Goal: Task Accomplishment & Management: Complete application form

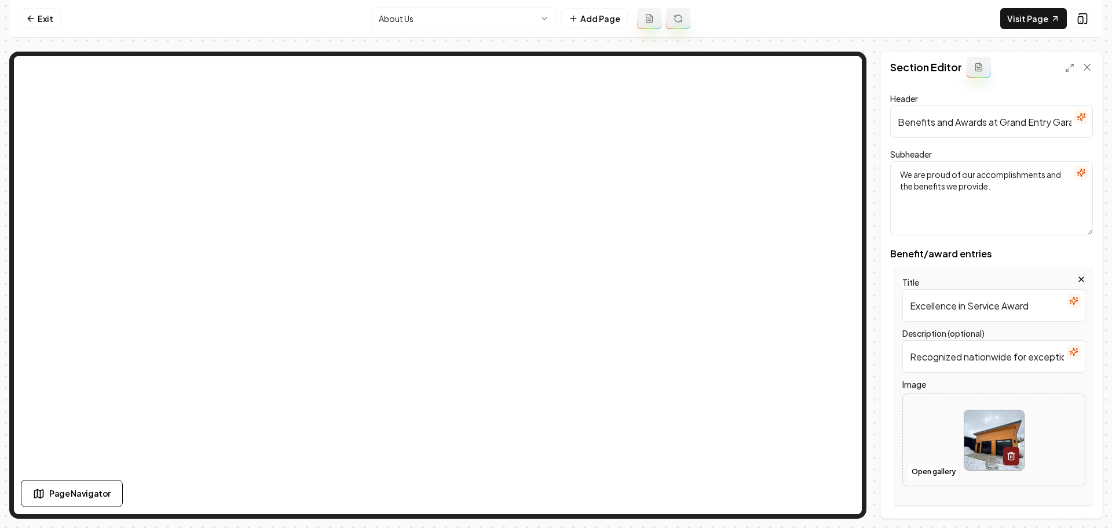
scroll to position [58, 0]
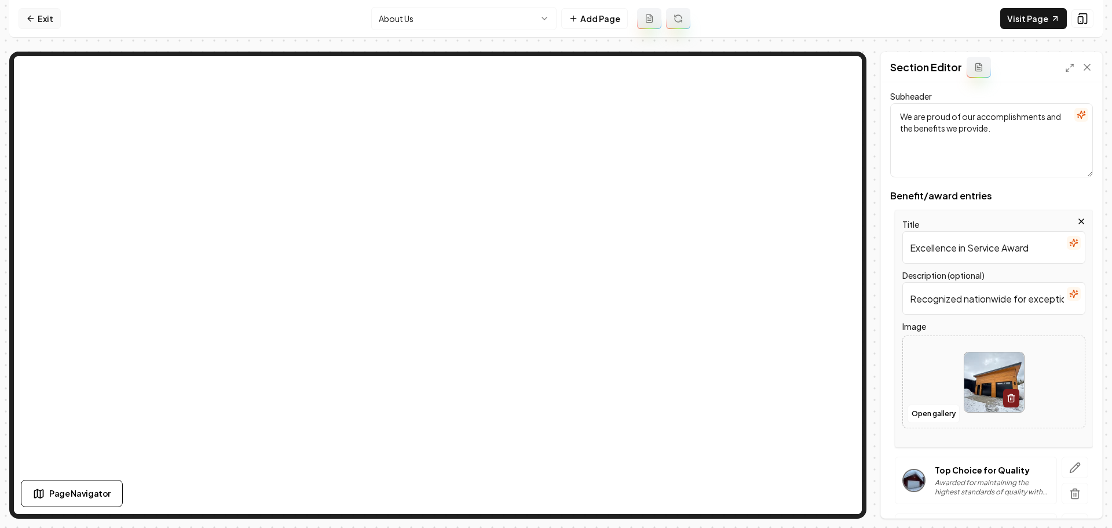
drag, startPoint x: 0, startPoint y: 0, endPoint x: 36, endPoint y: 17, distance: 40.2
click at [36, 17] on link "Exit" at bounding box center [40, 18] width 42 height 21
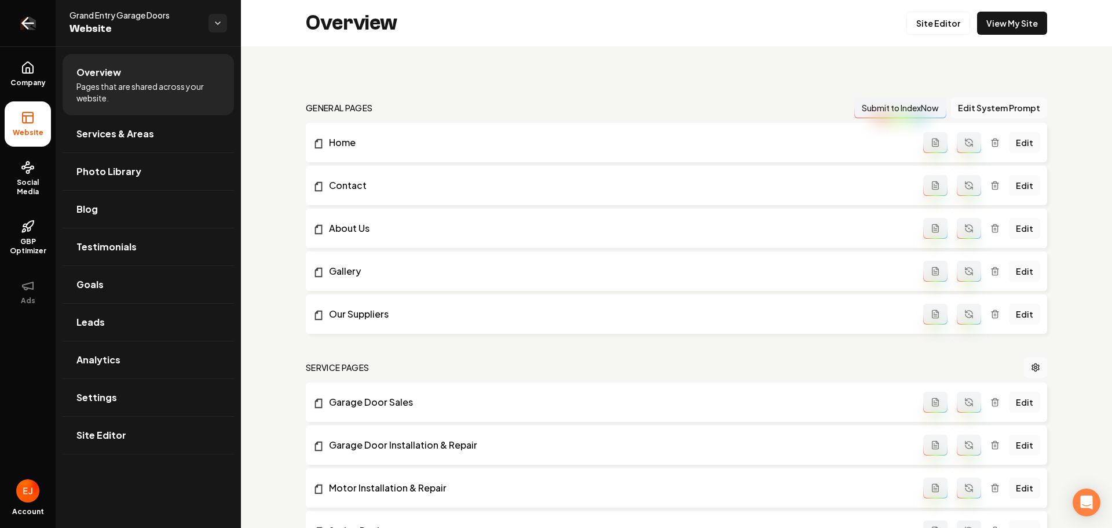
click at [38, 28] on link "Return to dashboard" at bounding box center [28, 23] width 56 height 46
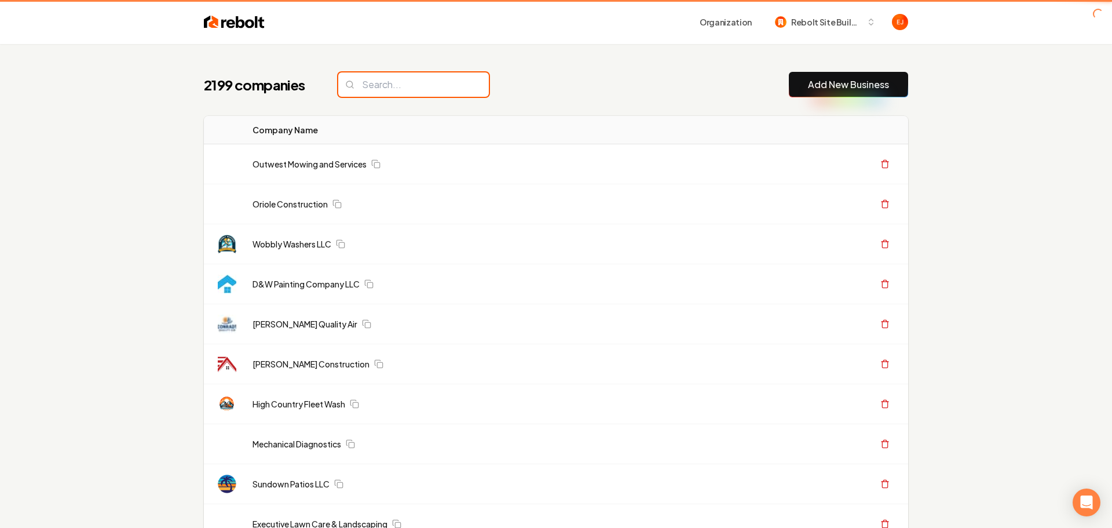
click at [439, 85] on input "search" at bounding box center [413, 84] width 151 height 24
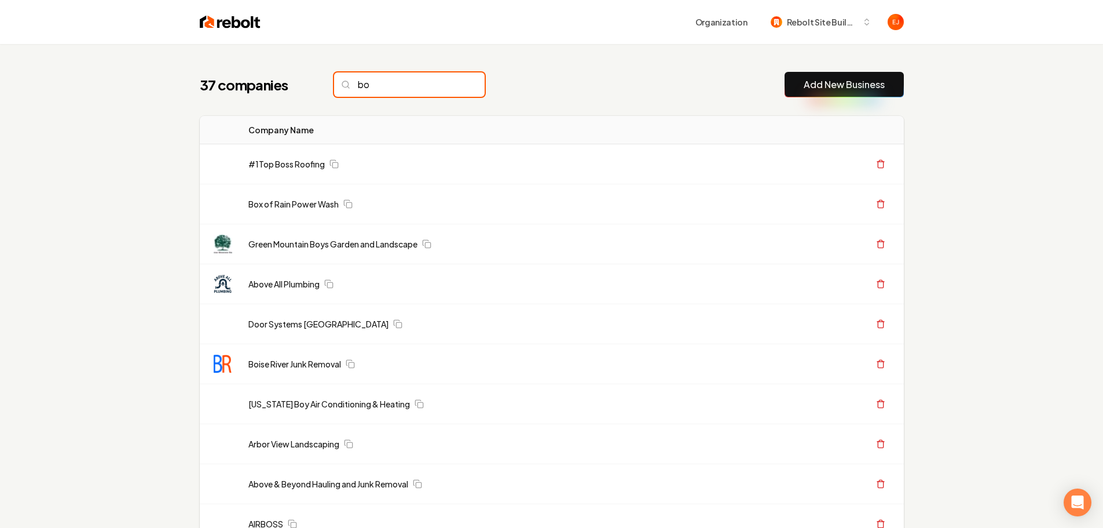
type input "b"
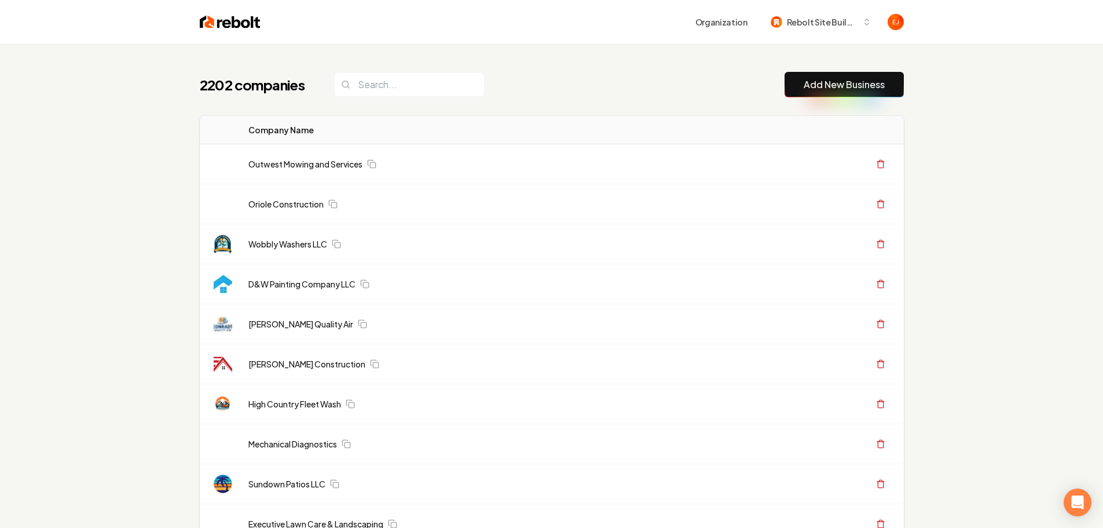
click at [842, 91] on link "Add New Business" at bounding box center [844, 85] width 81 height 14
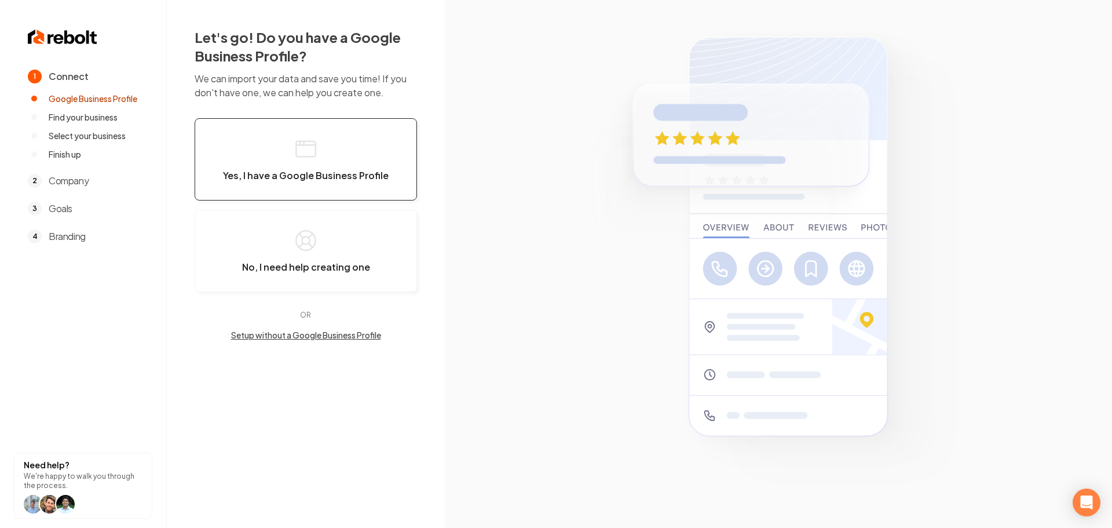
click at [302, 169] on button "Yes, I have a Google Business Profile" at bounding box center [306, 159] width 222 height 82
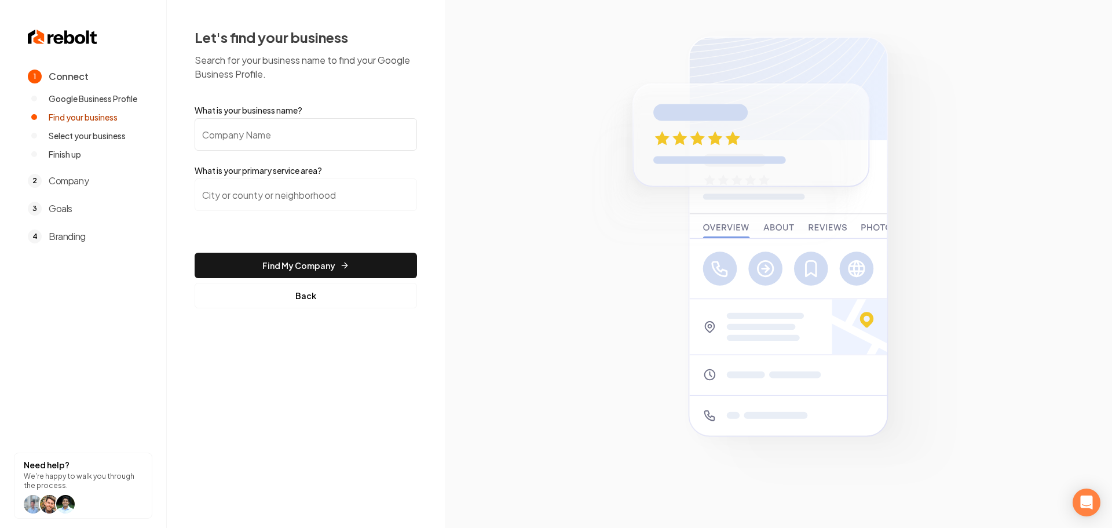
click at [560, 149] on section at bounding box center [778, 264] width 667 height 528
click at [334, 136] on input "What is your business name?" at bounding box center [306, 134] width 222 height 32
paste input "[PERSON_NAME] & Sons Unlimited Painting and Home Care Services"
type input "[PERSON_NAME] & Sons Unlimited Painting and Home Care Services"
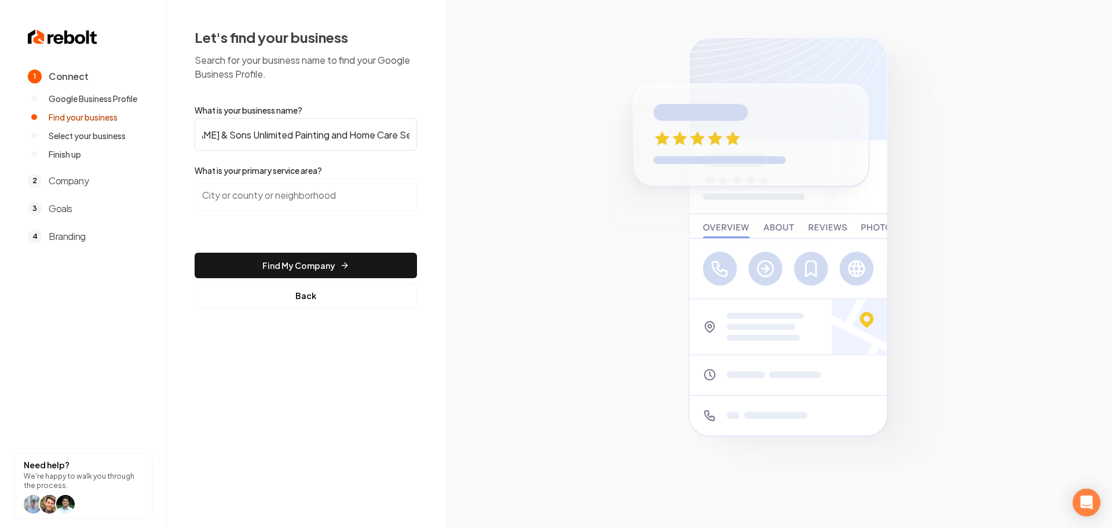
scroll to position [0, 0]
click at [301, 198] on input "search" at bounding box center [306, 194] width 222 height 32
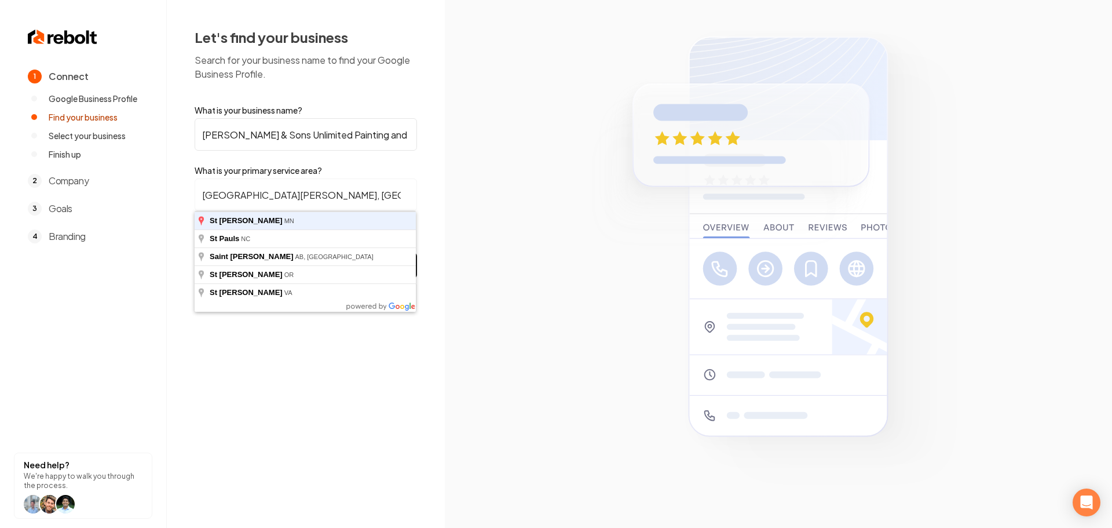
type input "[GEOGRAPHIC_DATA][PERSON_NAME], [GEOGRAPHIC_DATA]"
click at [195, 253] on button "Find My Company" at bounding box center [306, 265] width 222 height 25
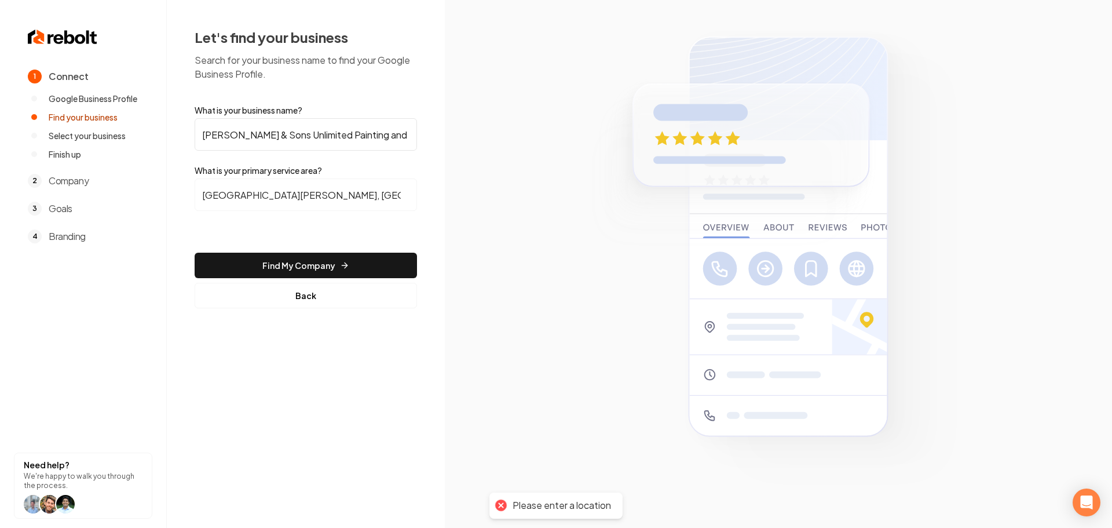
click at [294, 250] on form "What is your business name? [PERSON_NAME] & Sons Unlimited Painting and Home Ca…" at bounding box center [306, 206] width 222 height 204
click at [292, 260] on button "Find My Company" at bounding box center [306, 265] width 222 height 25
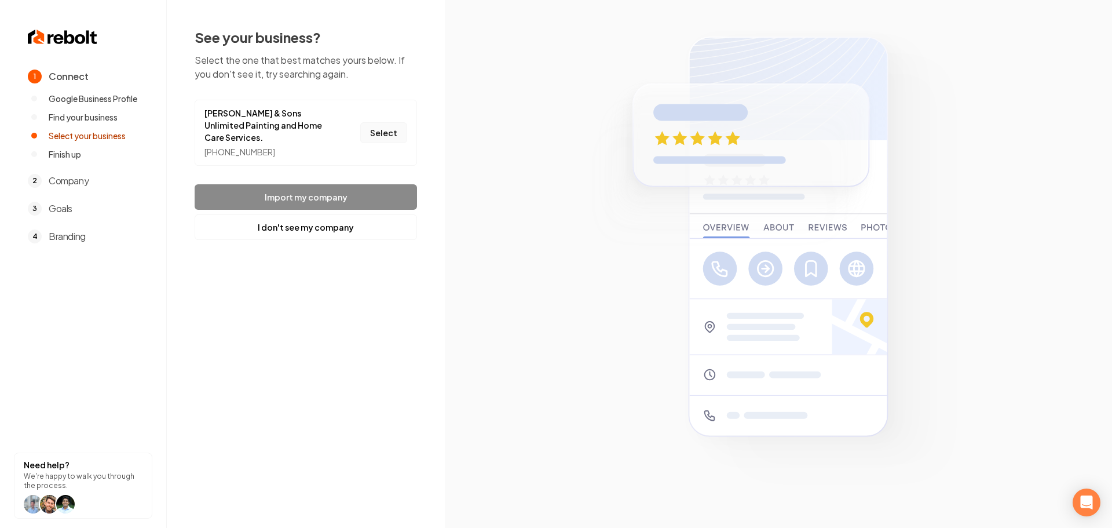
click at [386, 139] on button "Select" at bounding box center [383, 132] width 47 height 21
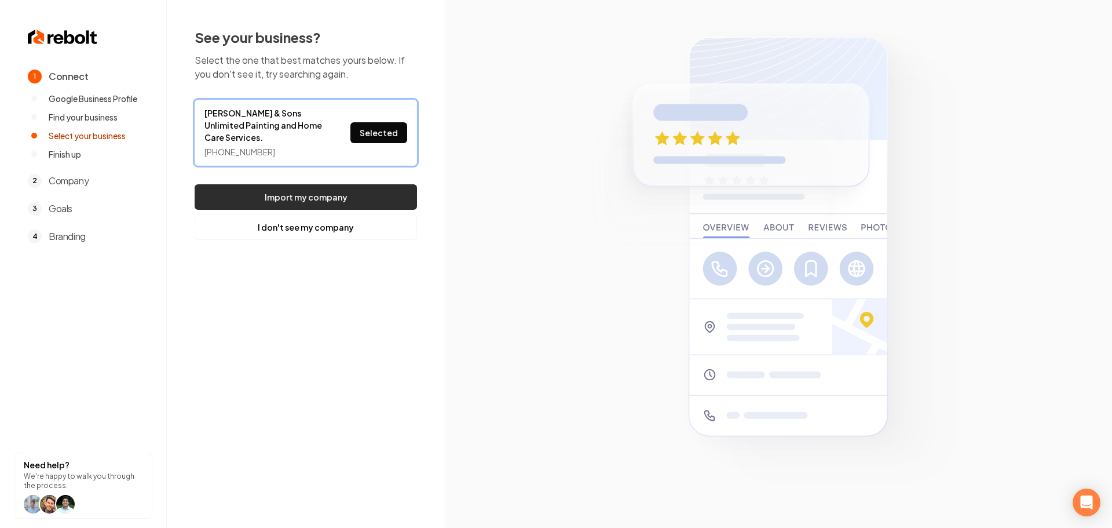
click at [309, 203] on button "Import my company" at bounding box center [306, 196] width 222 height 25
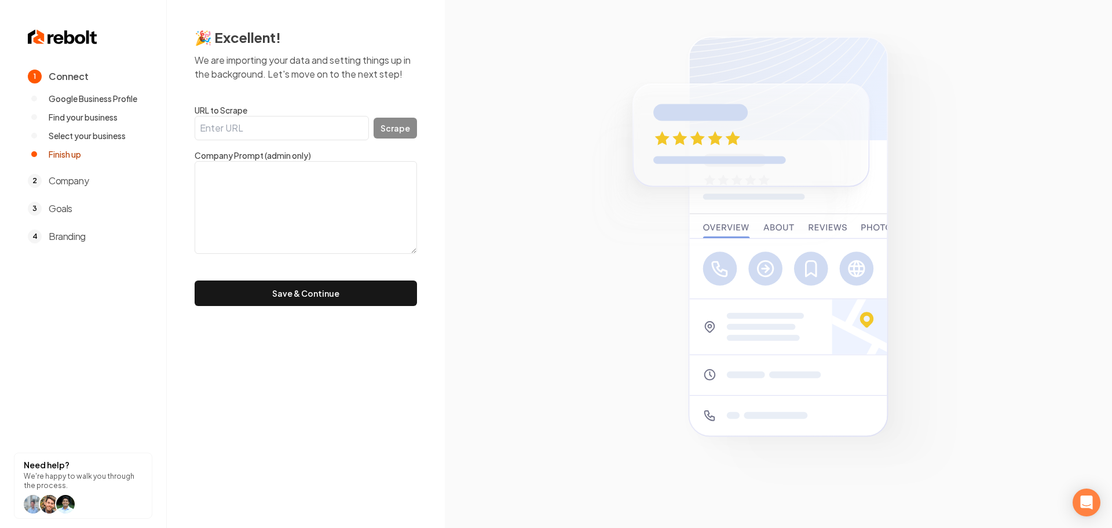
click at [256, 125] on input "URL to Scrape" at bounding box center [282, 128] width 174 height 24
paste input "[URL][DOMAIN_NAME]"
type input "[URL][DOMAIN_NAME]"
click at [403, 127] on button "Scrape" at bounding box center [395, 128] width 43 height 21
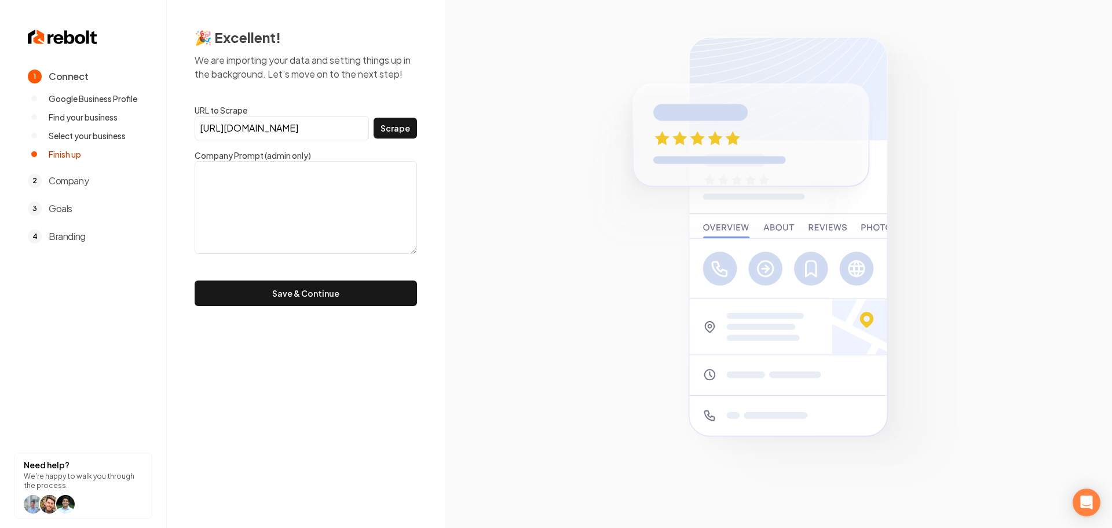
scroll to position [0, 0]
click at [328, 297] on button "Save & Continue" at bounding box center [306, 292] width 222 height 25
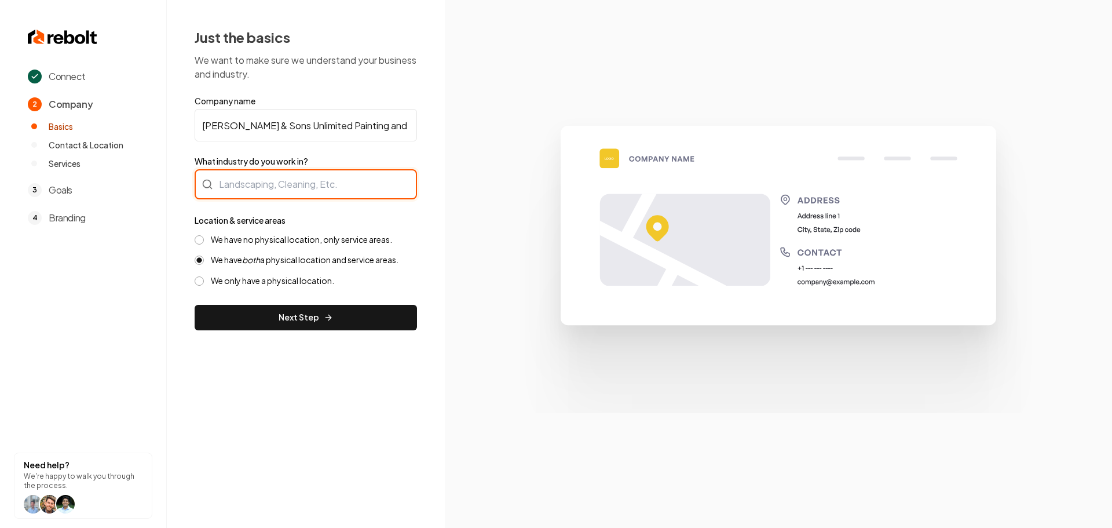
click at [288, 184] on div at bounding box center [306, 184] width 222 height 30
type input "Painting"
click at [258, 232] on div "Location & service areas We have no physical location, only service areas. We h…" at bounding box center [306, 249] width 222 height 73
click at [259, 240] on label "We have no physical location, only service areas." at bounding box center [301, 239] width 181 height 11
click at [204, 240] on button "We have no physical location, only service areas." at bounding box center [199, 239] width 9 height 9
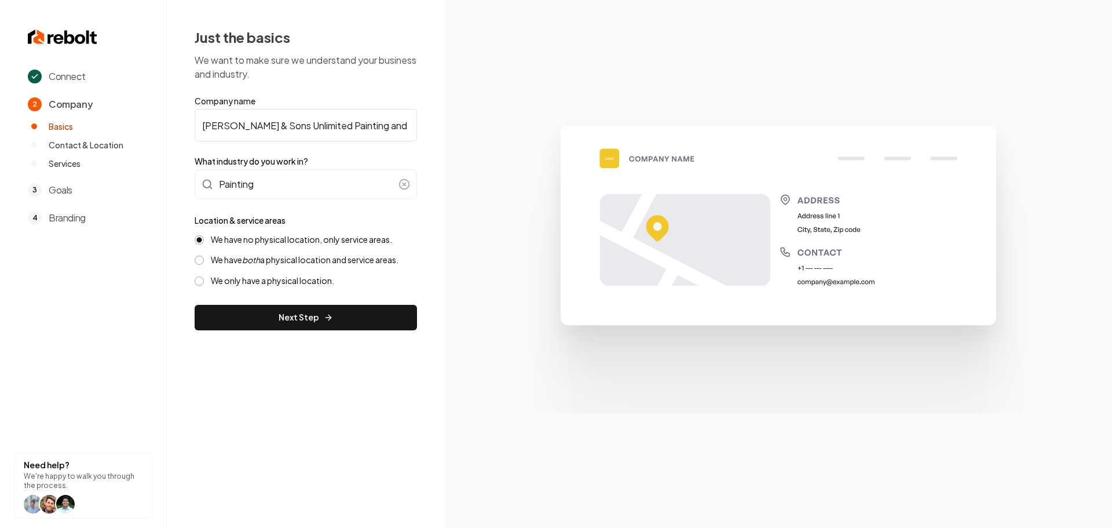
click at [283, 323] on button "Next Step" at bounding box center [306, 317] width 222 height 25
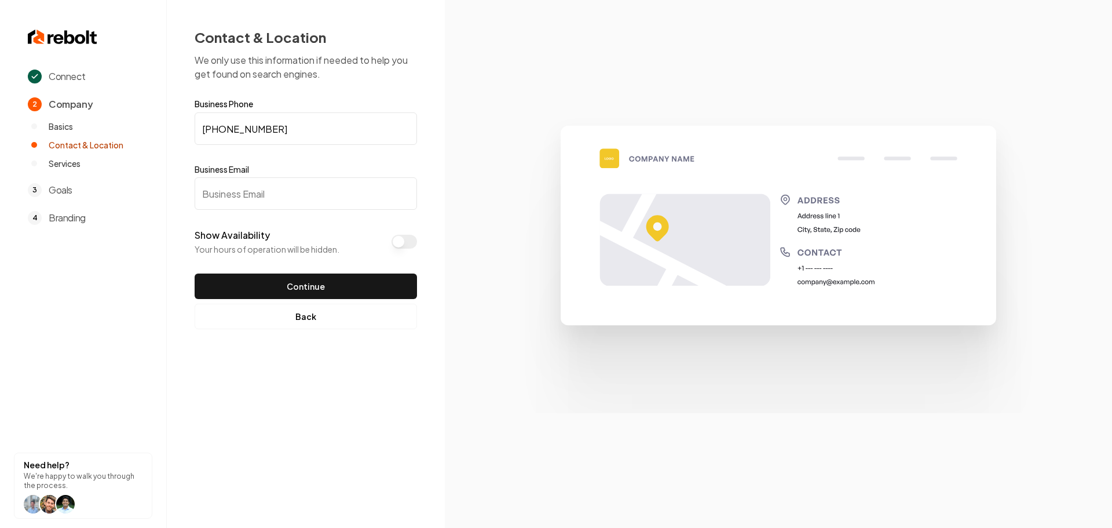
drag, startPoint x: 284, startPoint y: 195, endPoint x: 275, endPoint y: 180, distance: 17.2
click at [283, 195] on input "Business Email" at bounding box center [306, 193] width 222 height 32
paste input "bradbondeson@gmail.com"
type input "bradbondeson@gmail.com"
click at [324, 280] on button "Continue" at bounding box center [306, 285] width 222 height 25
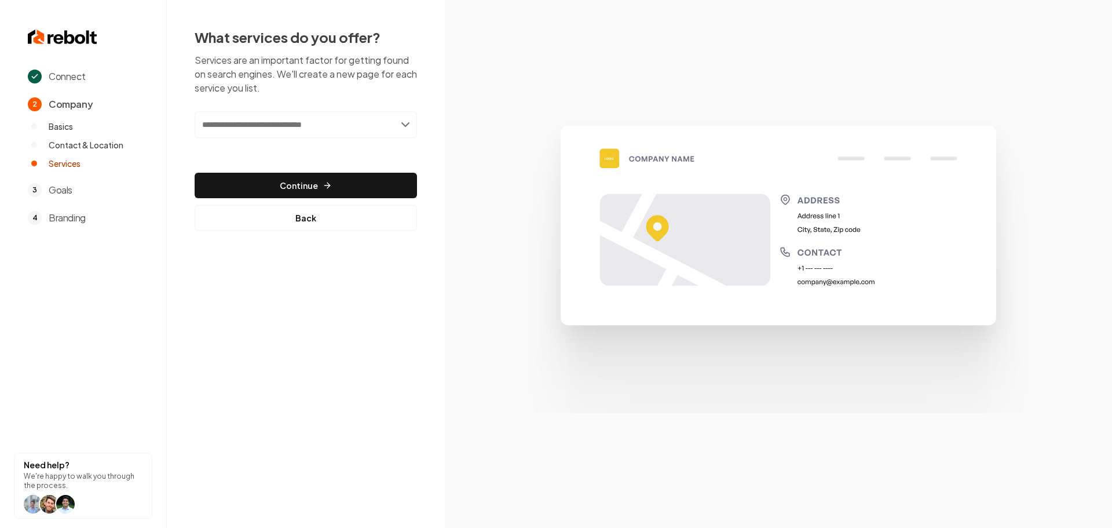
click at [301, 136] on input "text" at bounding box center [306, 124] width 222 height 27
type input "**********"
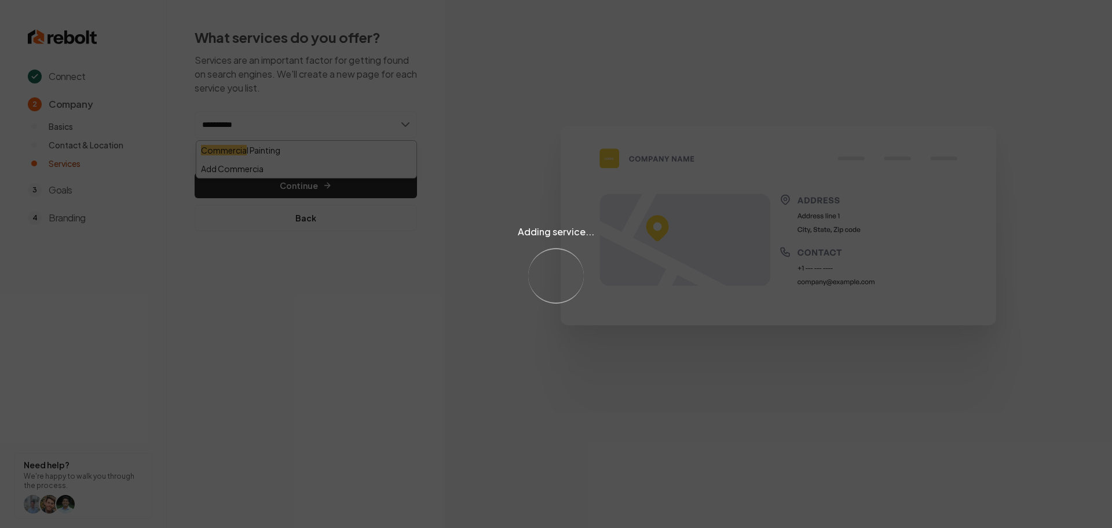
type input "**********"
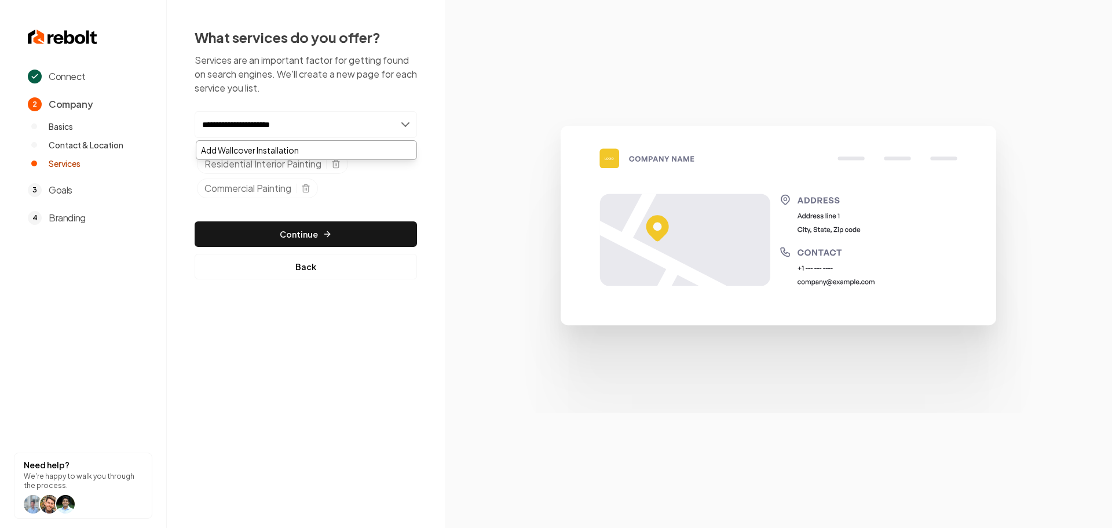
type input "**********"
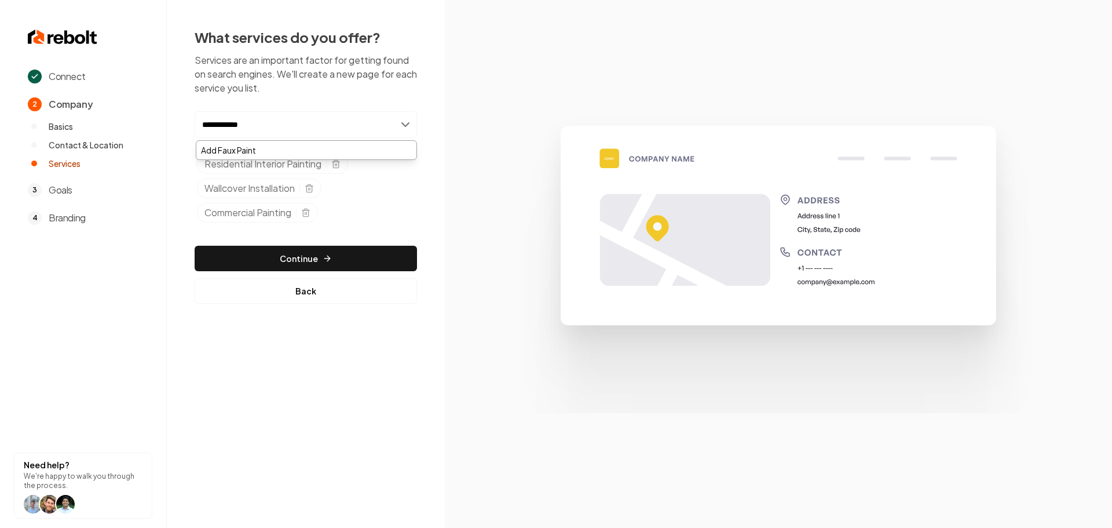
type input "**********"
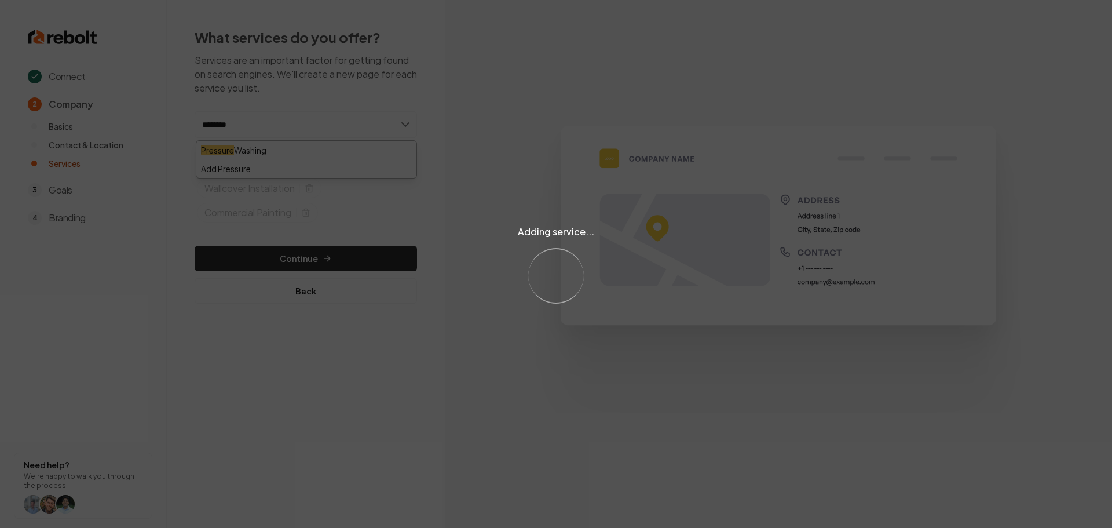
type input "********"
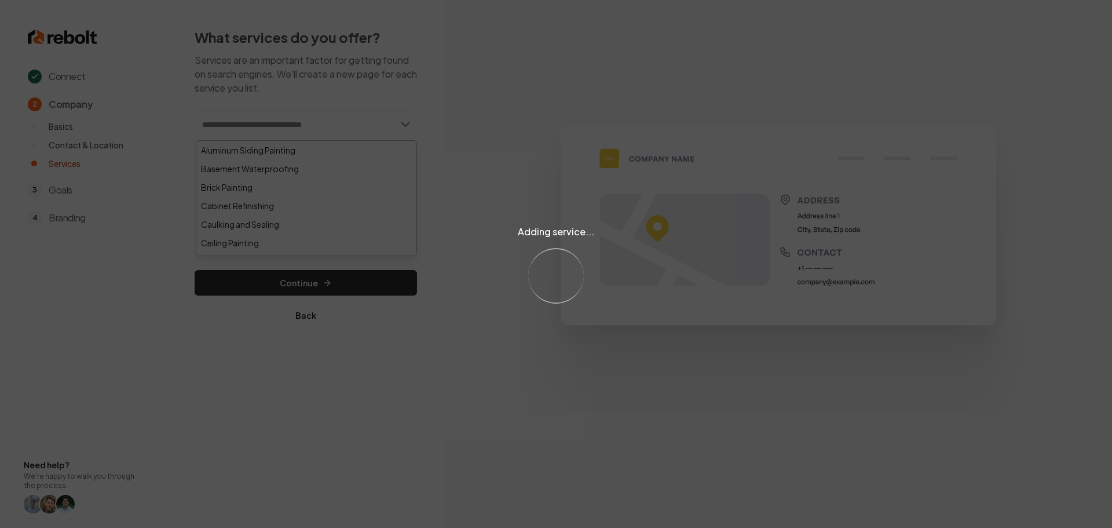
type input "*"
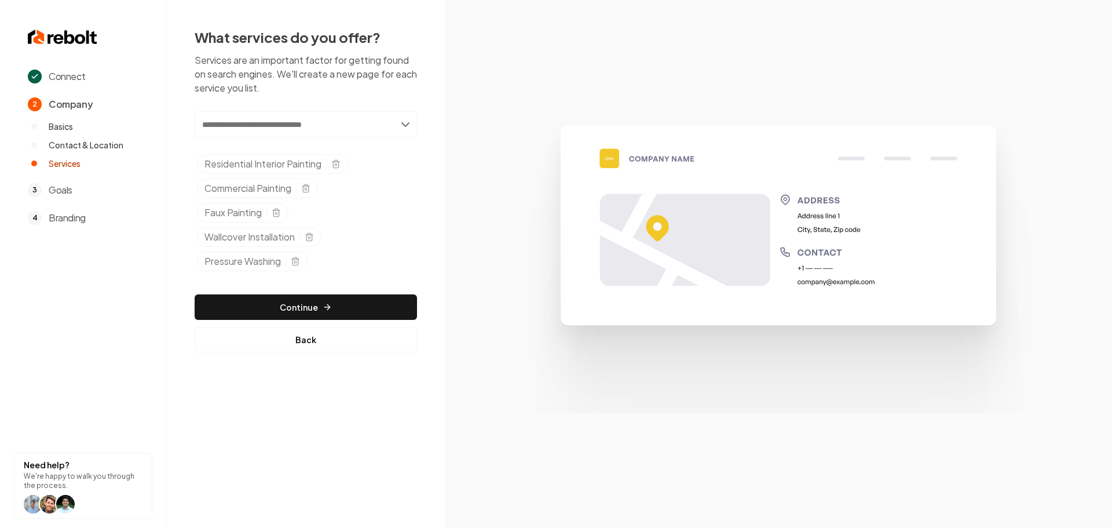
click at [478, 427] on section at bounding box center [778, 264] width 667 height 528
click at [301, 307] on button "Continue" at bounding box center [306, 306] width 222 height 25
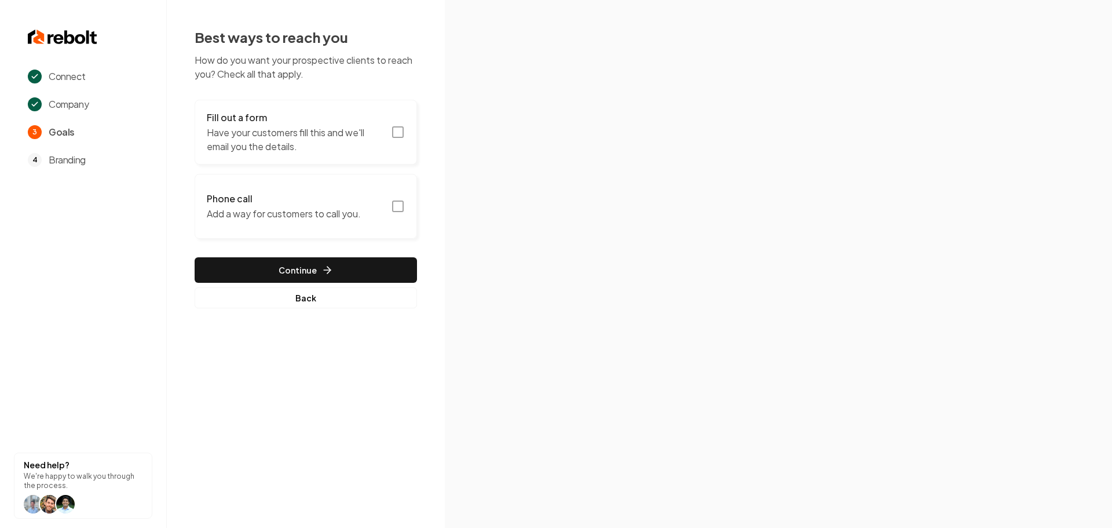
click at [397, 133] on icon "button" at bounding box center [398, 132] width 14 height 14
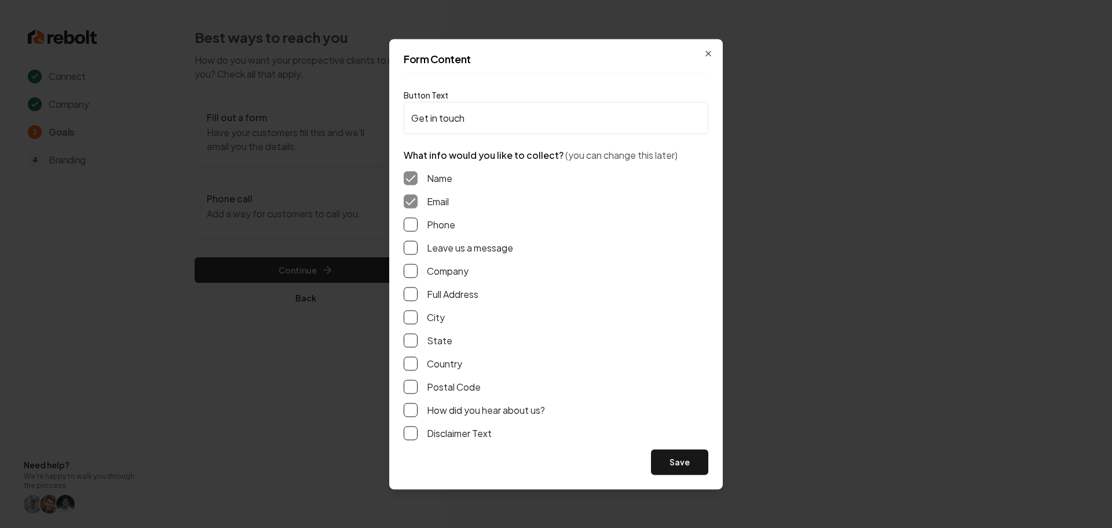
drag, startPoint x: 412, startPoint y: 231, endPoint x: 409, endPoint y: 240, distance: 9.7
click at [411, 231] on button "Phone" at bounding box center [411, 224] width 14 height 14
click at [408, 243] on button "Leave us a message" at bounding box center [411, 247] width 14 height 14
drag, startPoint x: 412, startPoint y: 296, endPoint x: 541, endPoint y: 390, distance: 159.7
click at [412, 295] on button "Full Address" at bounding box center [411, 294] width 14 height 14
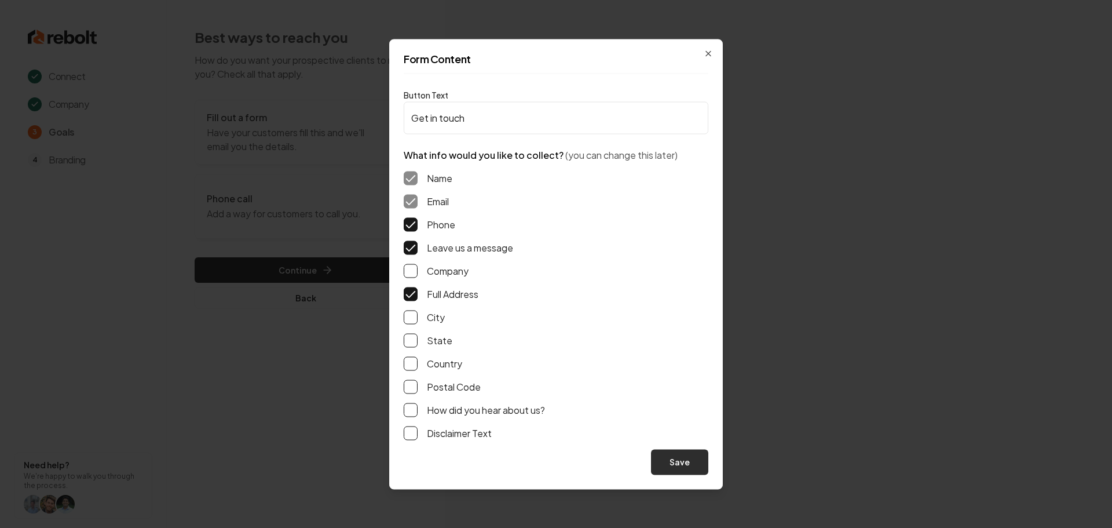
click at [696, 469] on button "Save" at bounding box center [679, 461] width 57 height 25
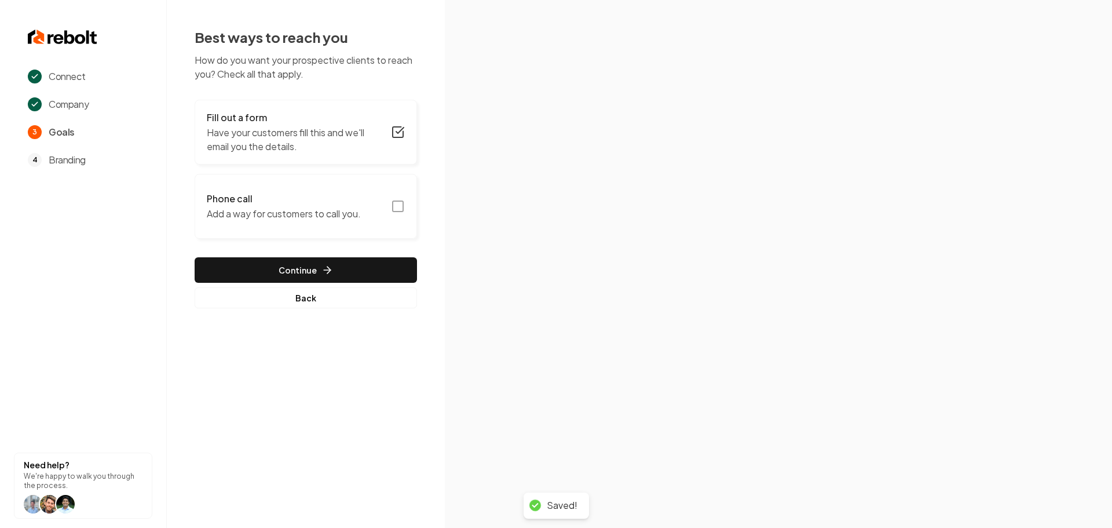
click at [405, 212] on button "Phone call Add a way for customers to call you." at bounding box center [306, 206] width 222 height 65
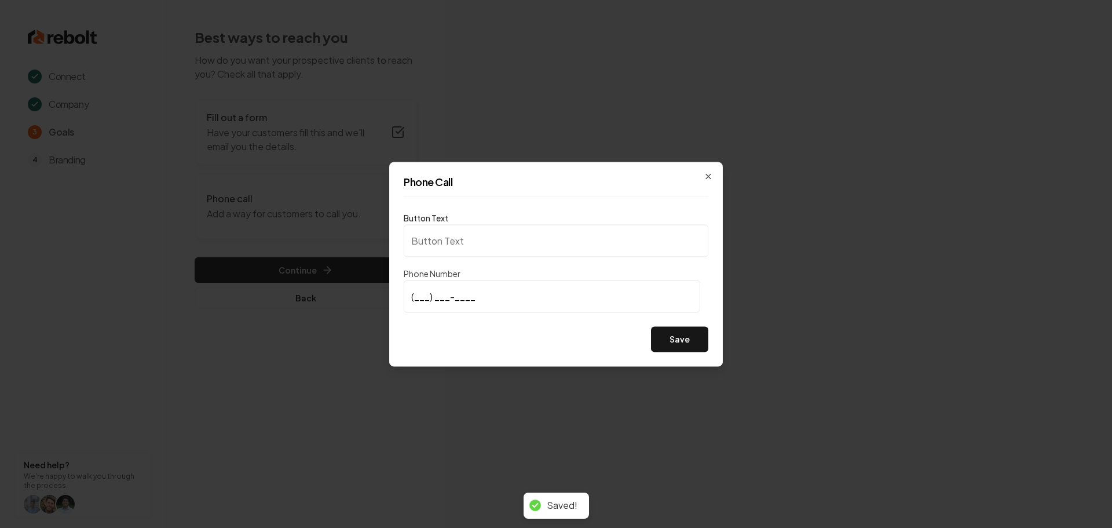
type input "Call us"
type input "[PHONE_NUMBER]"
click at [690, 346] on button "Save" at bounding box center [679, 338] width 57 height 25
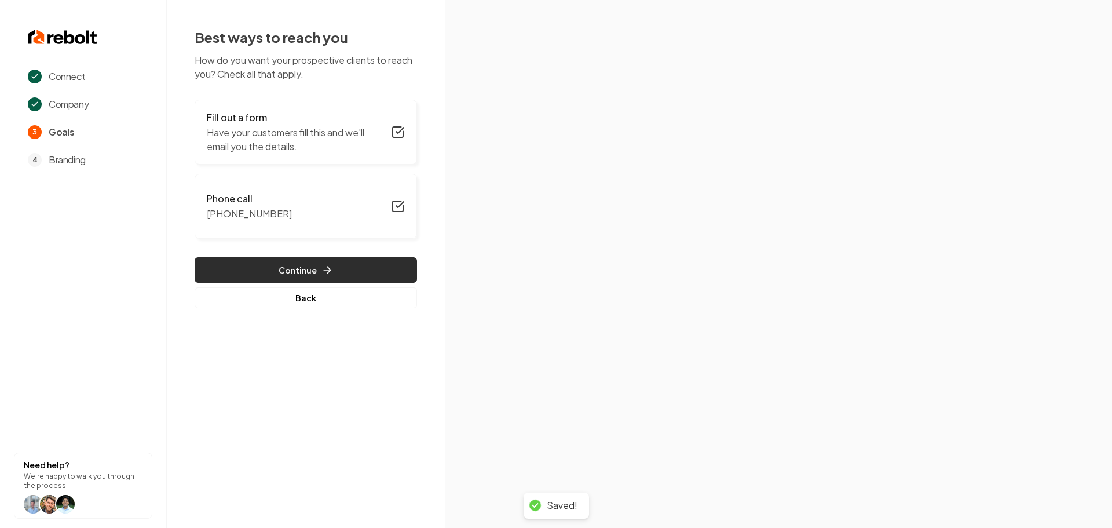
click at [392, 270] on button "Continue" at bounding box center [306, 269] width 222 height 25
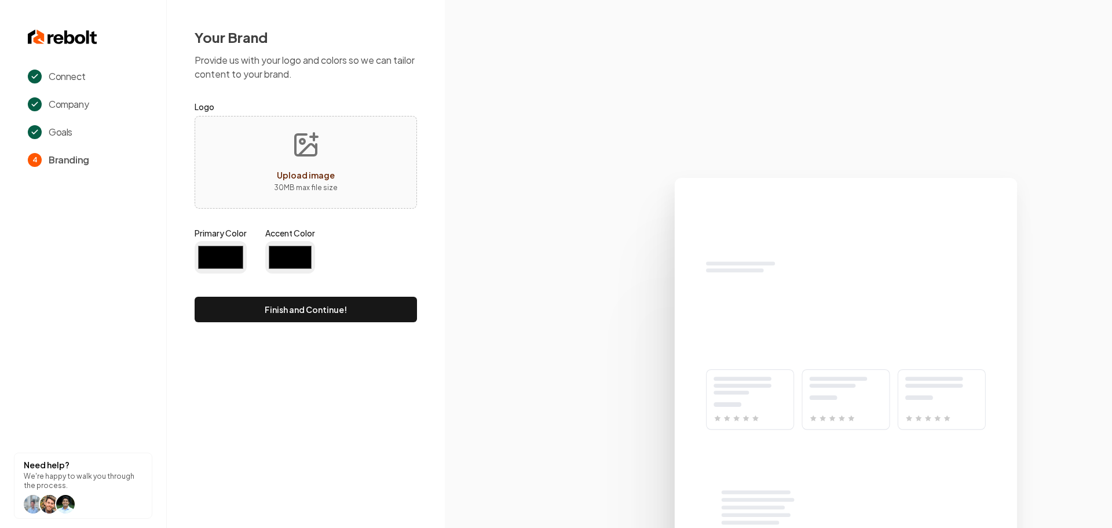
type input "#194d33"
type input "#70be00"
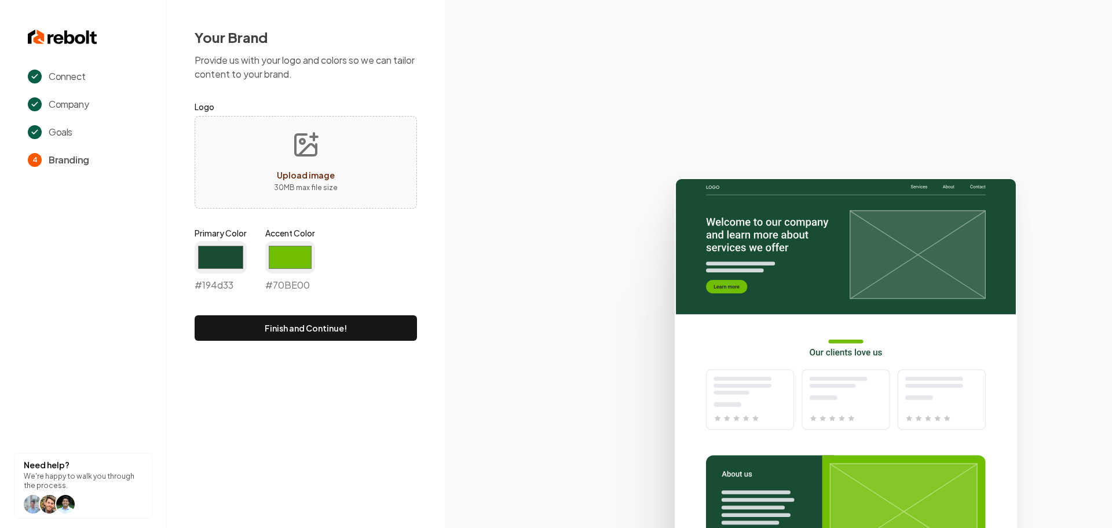
click at [332, 136] on button "Upload image 30 MB max file size" at bounding box center [306, 162] width 82 height 81
type input "**********"
click at [226, 246] on input "#194d33" at bounding box center [221, 257] width 52 height 32
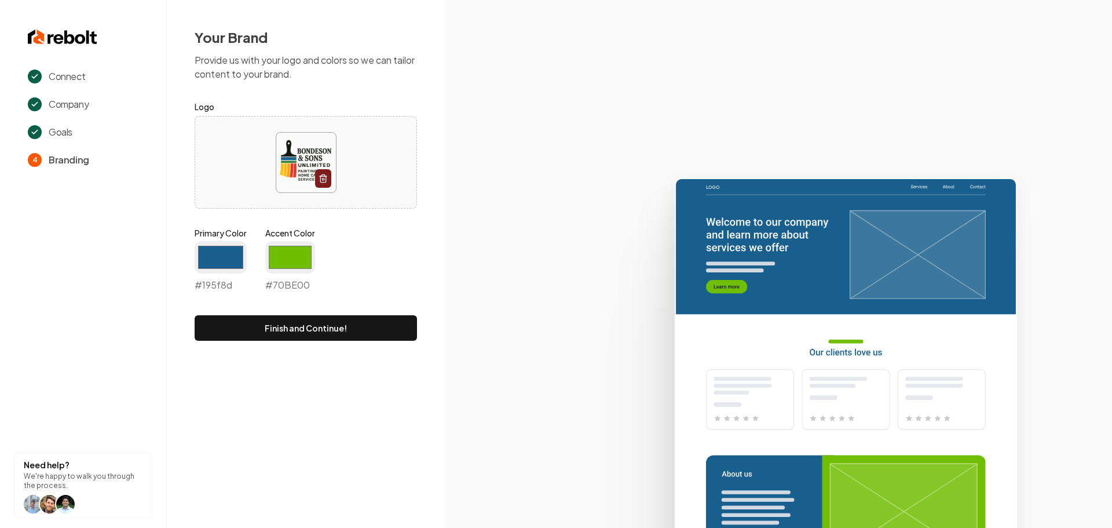
type input "#195f8d"
drag, startPoint x: 448, startPoint y: 279, endPoint x: 405, endPoint y: 287, distance: 43.5
click at [448, 279] on icon at bounding box center [778, 348] width 667 height 360
click at [286, 261] on input "#70be00" at bounding box center [290, 257] width 50 height 32
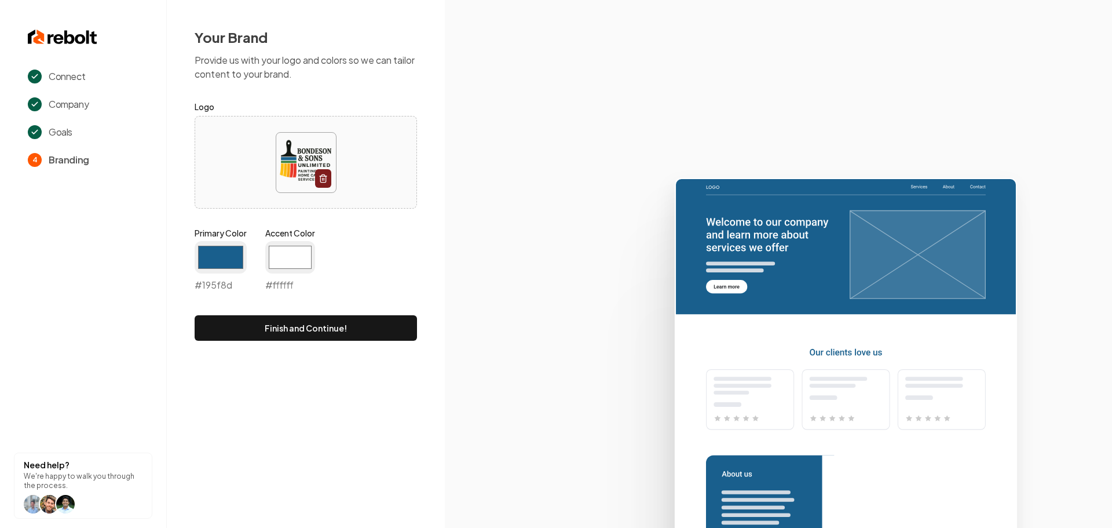
type input "#ffffff"
drag, startPoint x: 538, startPoint y: 251, endPoint x: 520, endPoint y: 266, distance: 23.9
click at [538, 253] on icon at bounding box center [778, 348] width 667 height 360
click at [402, 328] on button "Finish and Continue!" at bounding box center [306, 327] width 222 height 25
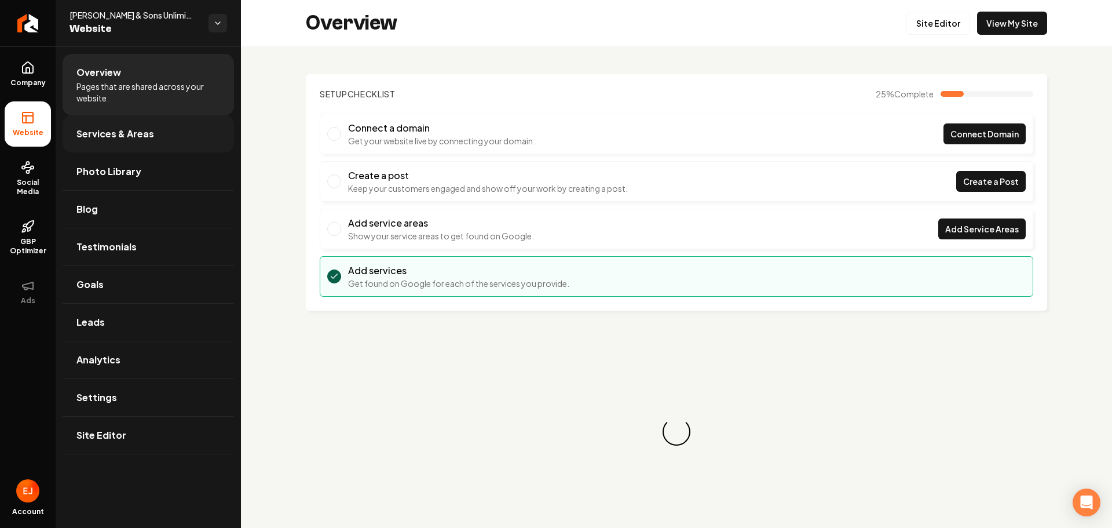
click at [181, 146] on link "Services & Areas" at bounding box center [148, 133] width 171 height 37
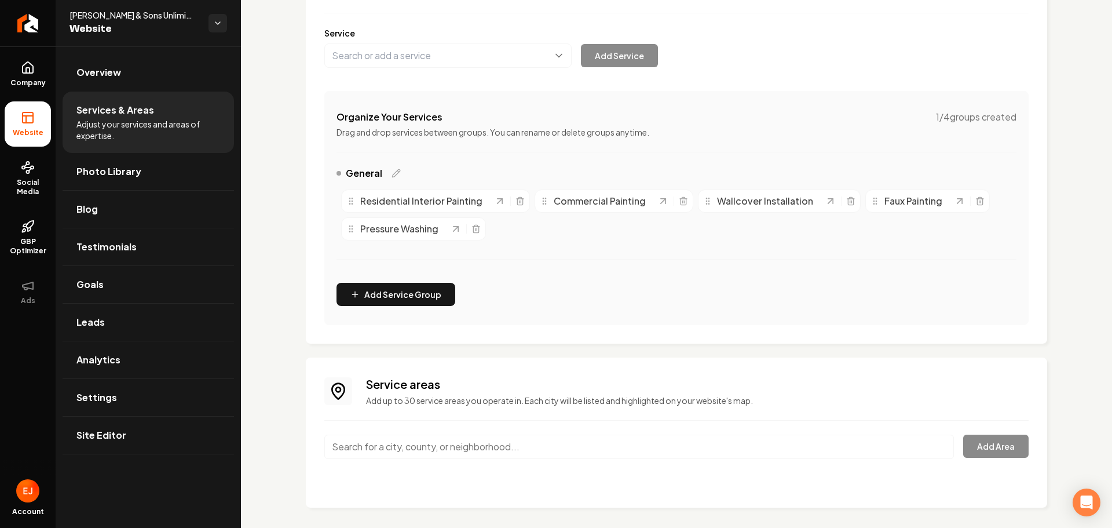
scroll to position [143, 0]
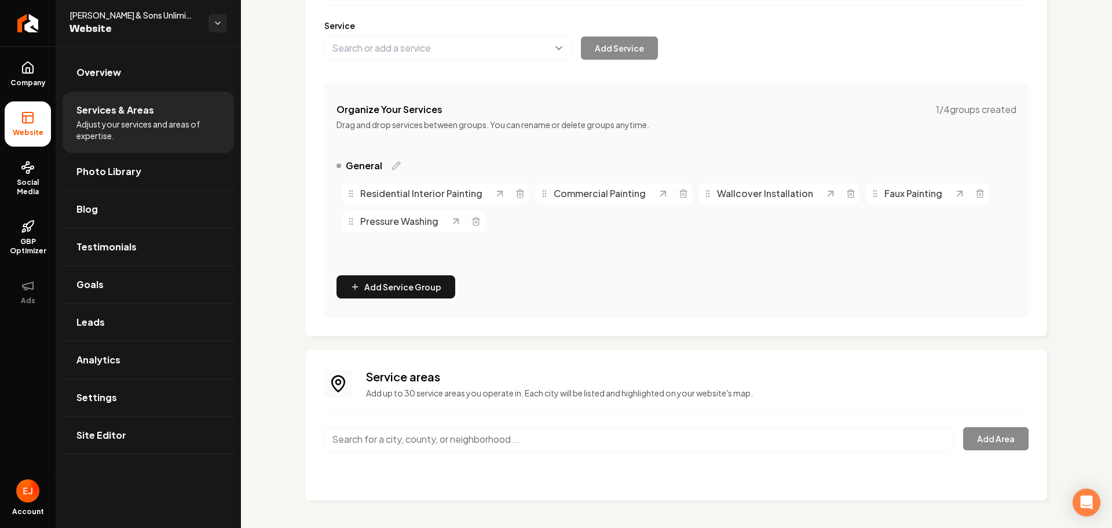
drag, startPoint x: 436, startPoint y: 436, endPoint x: 429, endPoint y: 438, distance: 7.7
click at [433, 437] on input "Main content area" at bounding box center [639, 439] width 630 height 24
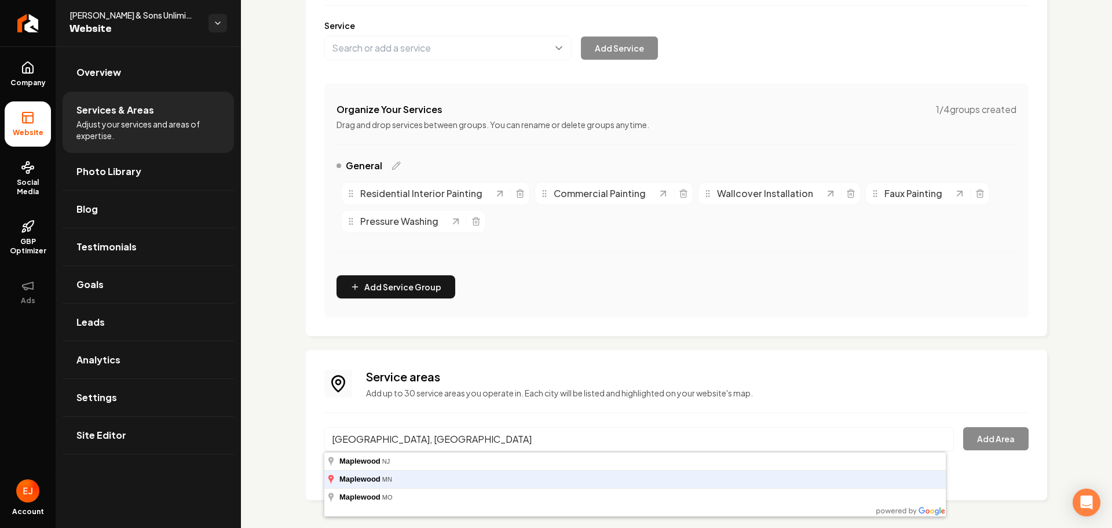
type input "Maplewood, MN"
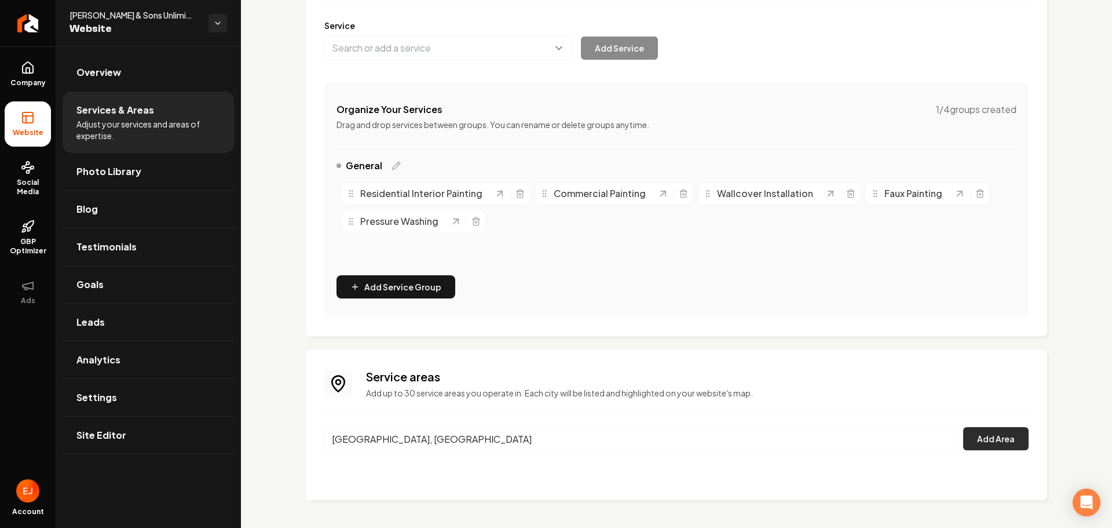
click at [981, 437] on button "Add Area" at bounding box center [995, 438] width 65 height 23
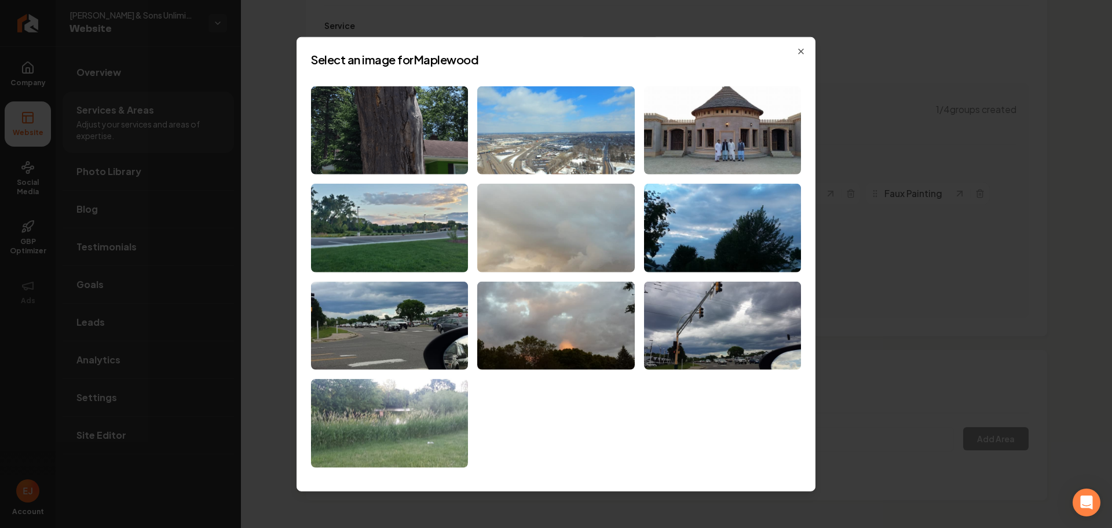
click at [598, 152] on img at bounding box center [555, 130] width 157 height 89
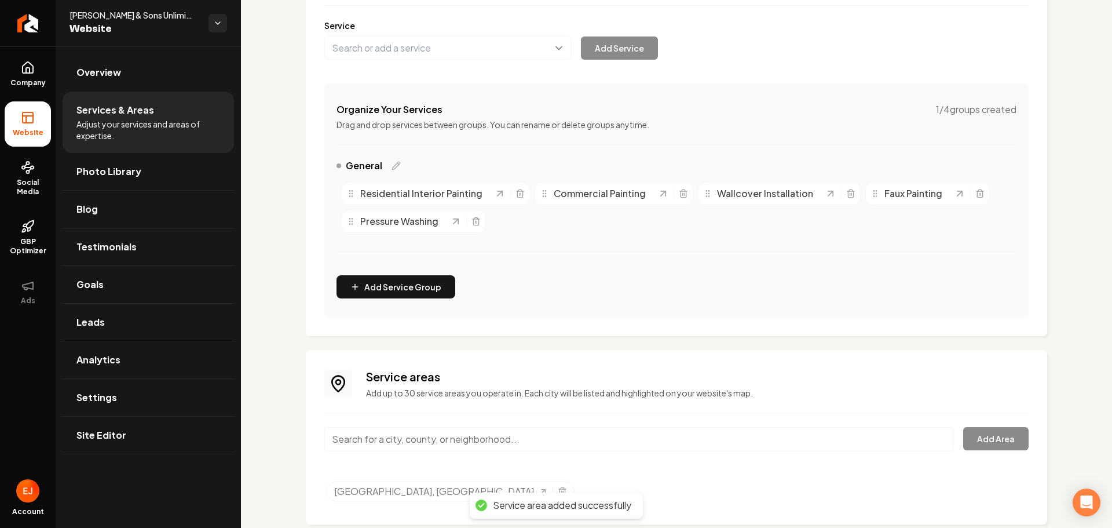
click at [425, 437] on input "Main content area" at bounding box center [639, 439] width 630 height 24
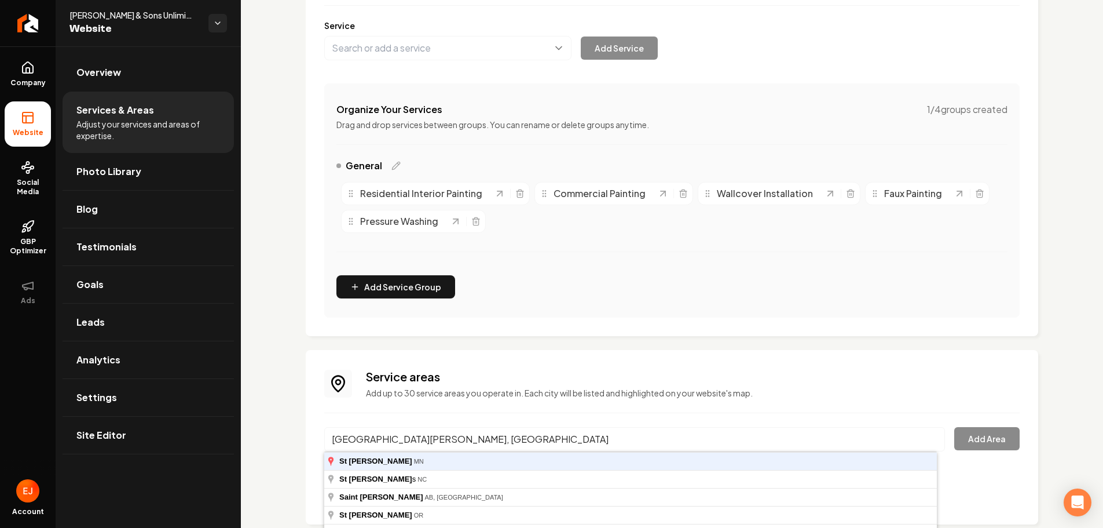
type input "[GEOGRAPHIC_DATA][PERSON_NAME], [GEOGRAPHIC_DATA]"
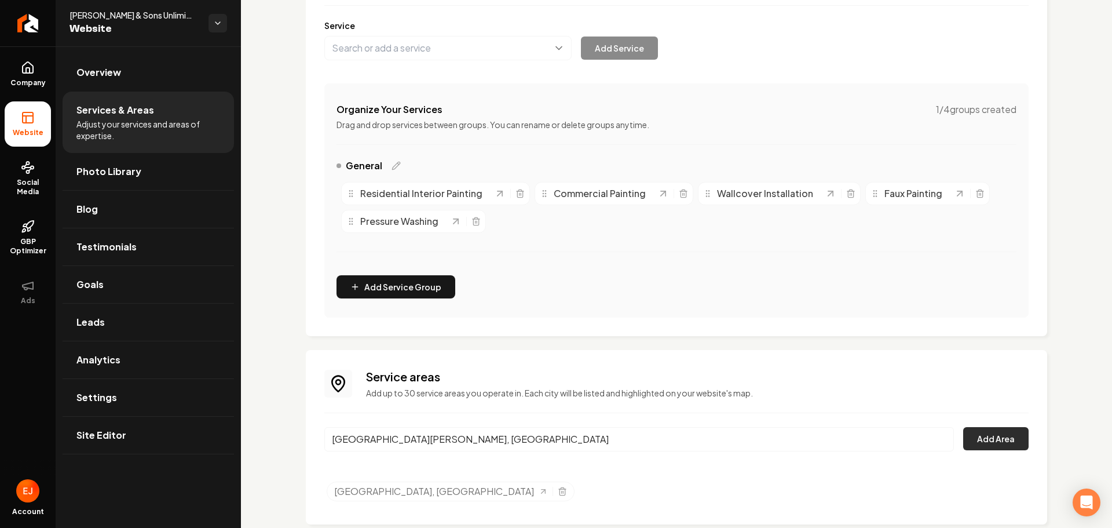
click at [993, 444] on button "Add Area" at bounding box center [995, 438] width 65 height 23
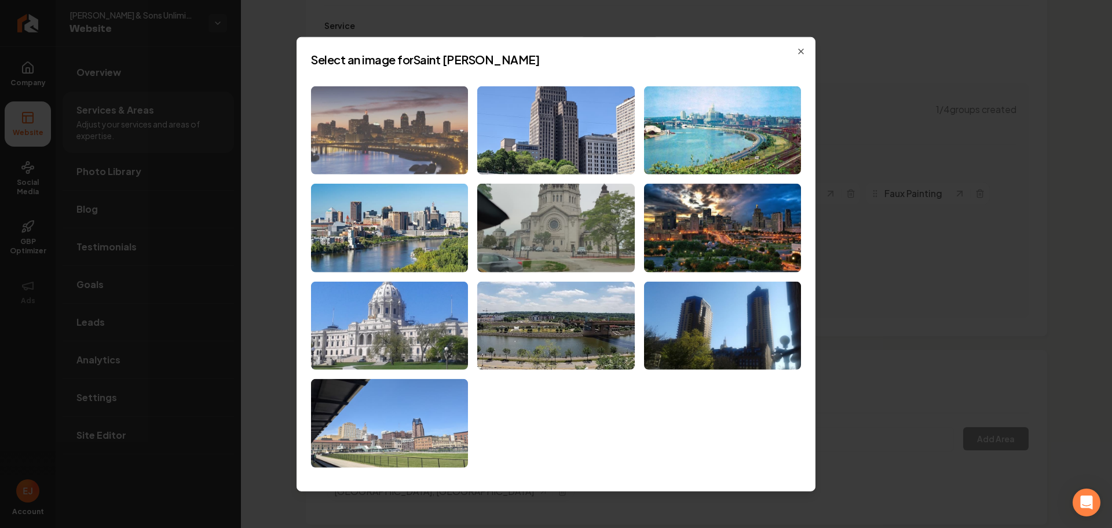
click at [425, 134] on img at bounding box center [389, 130] width 157 height 89
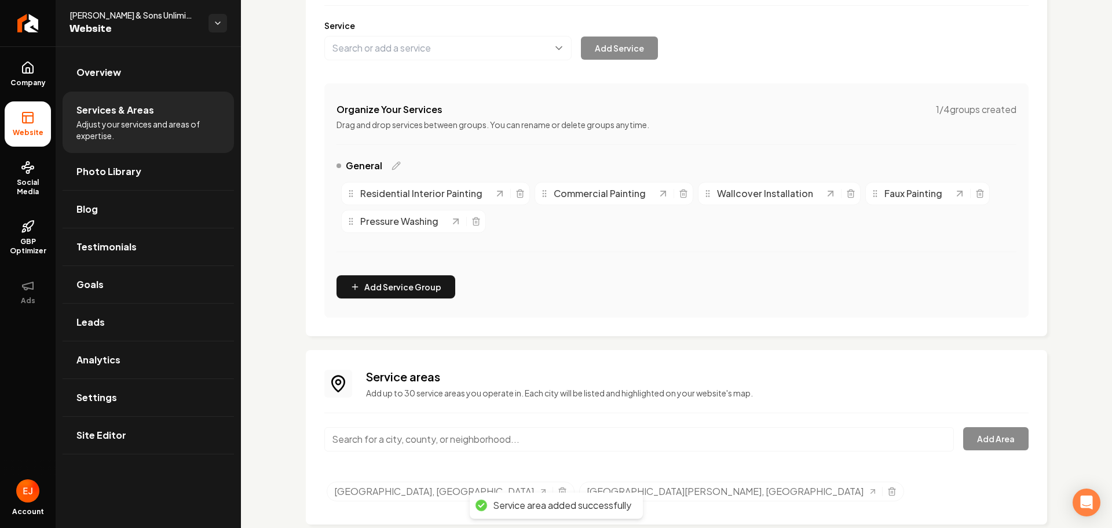
click at [428, 438] on input "Main content area" at bounding box center [639, 439] width 630 height 24
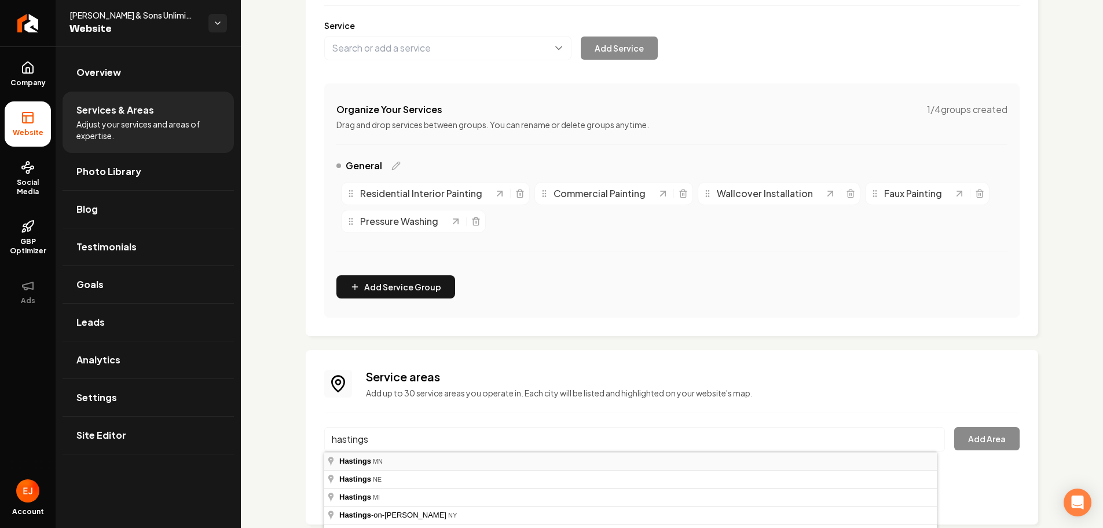
type input "Hastings, MN"
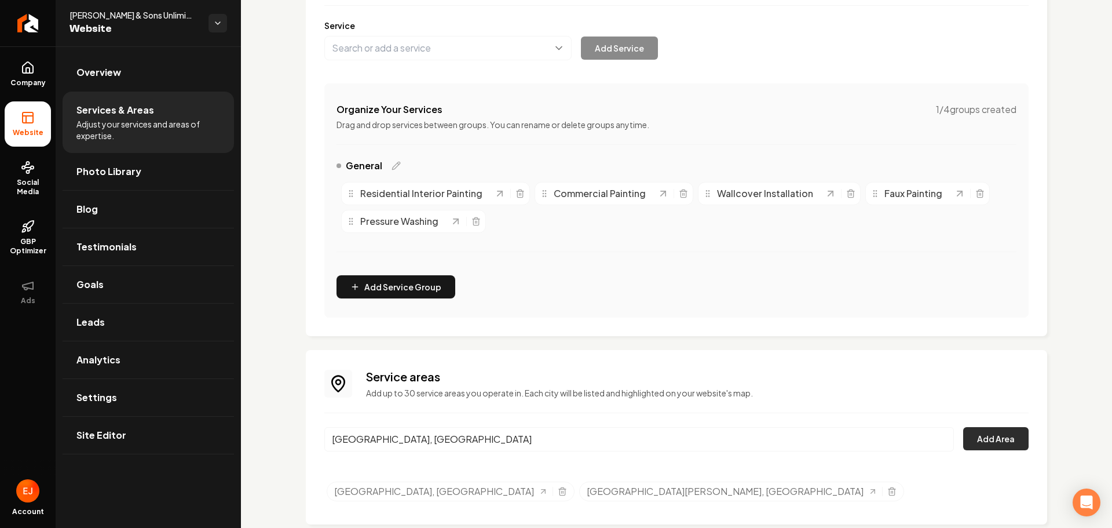
click at [993, 436] on button "Add Area" at bounding box center [995, 438] width 65 height 23
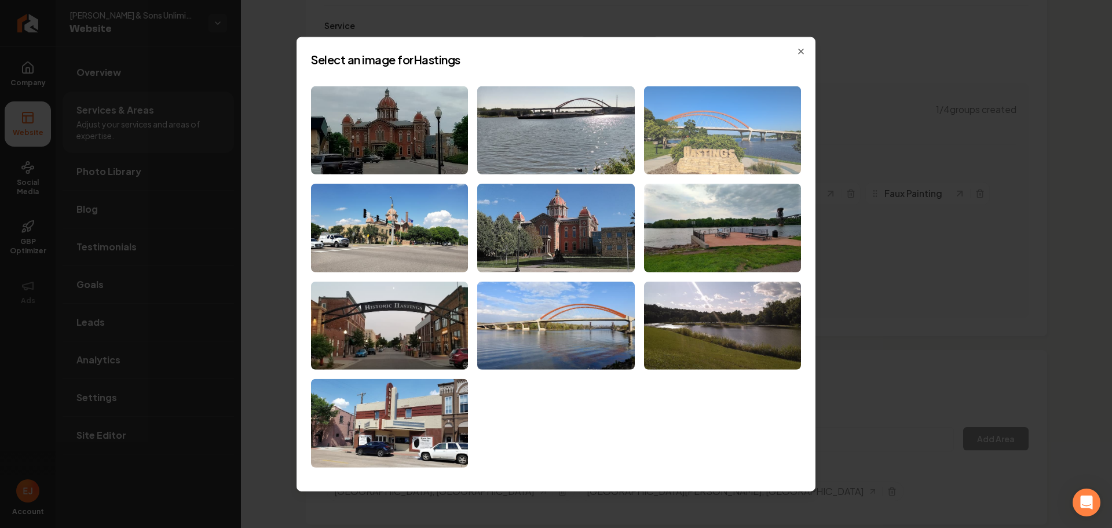
click at [729, 167] on img at bounding box center [722, 130] width 157 height 89
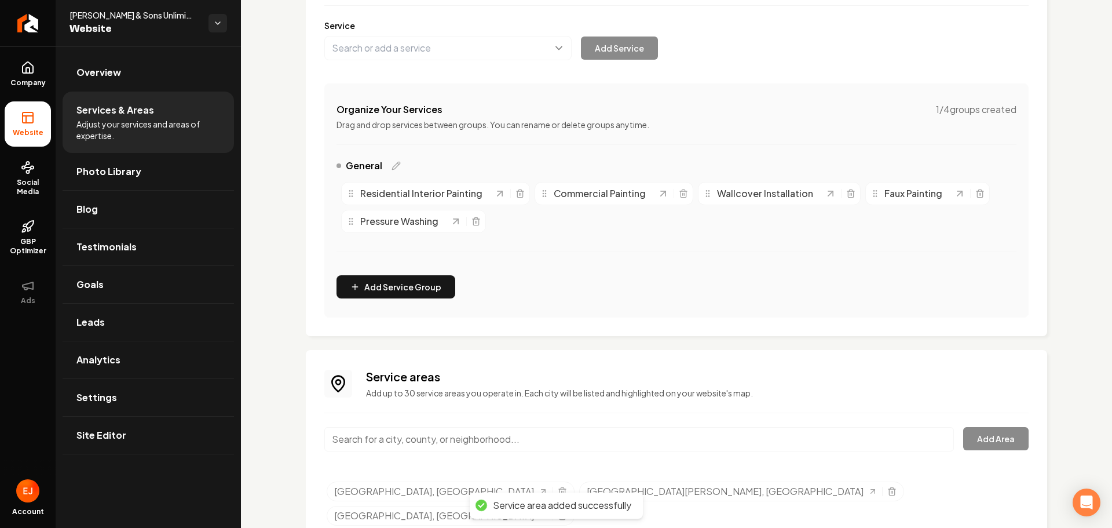
click at [416, 435] on input "Main content area" at bounding box center [639, 439] width 630 height 24
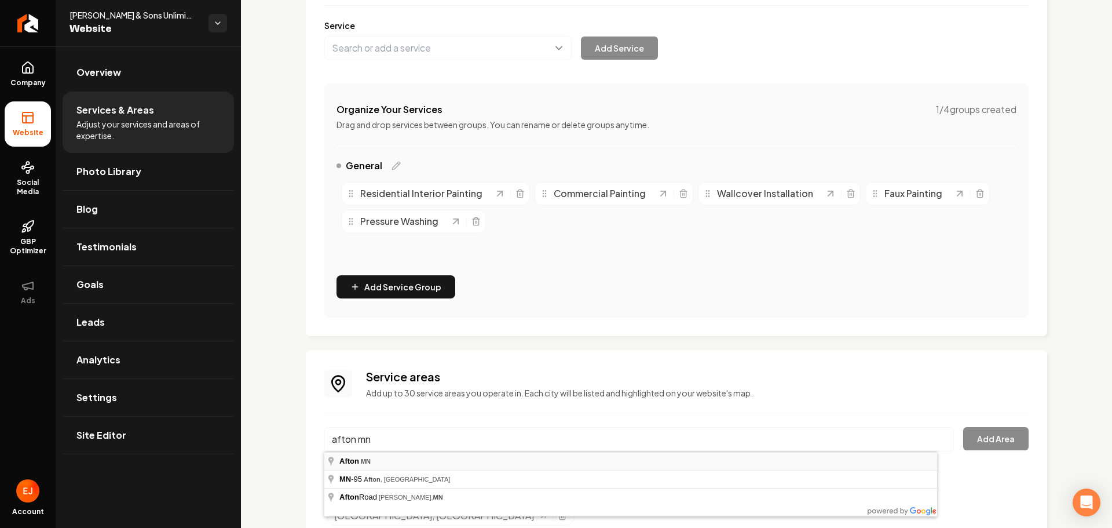
type input "Afton, MN"
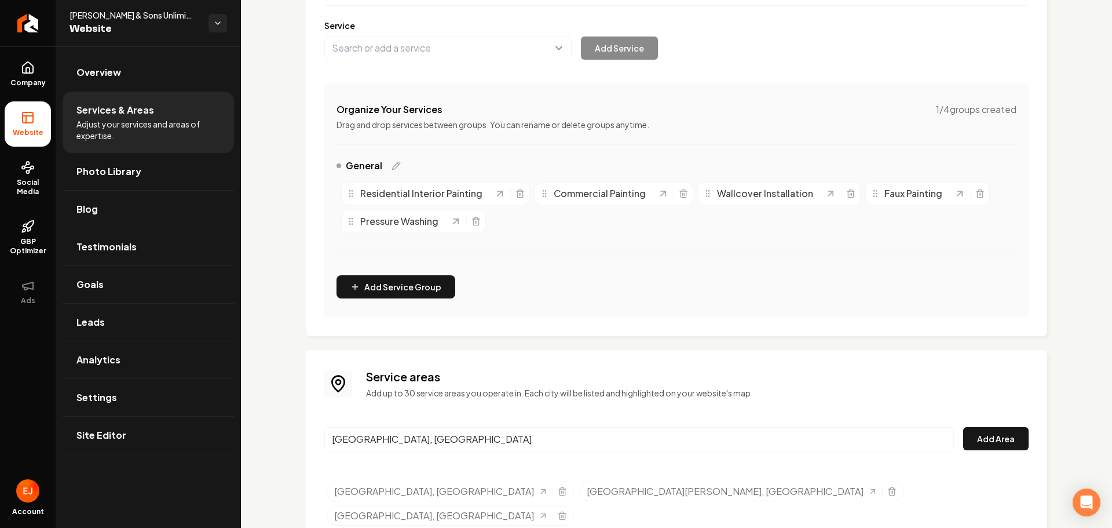
click at [951, 440] on div "Afton, MN Add Area" at bounding box center [676, 446] width 704 height 38
click at [963, 441] on button "Add Area" at bounding box center [995, 438] width 65 height 23
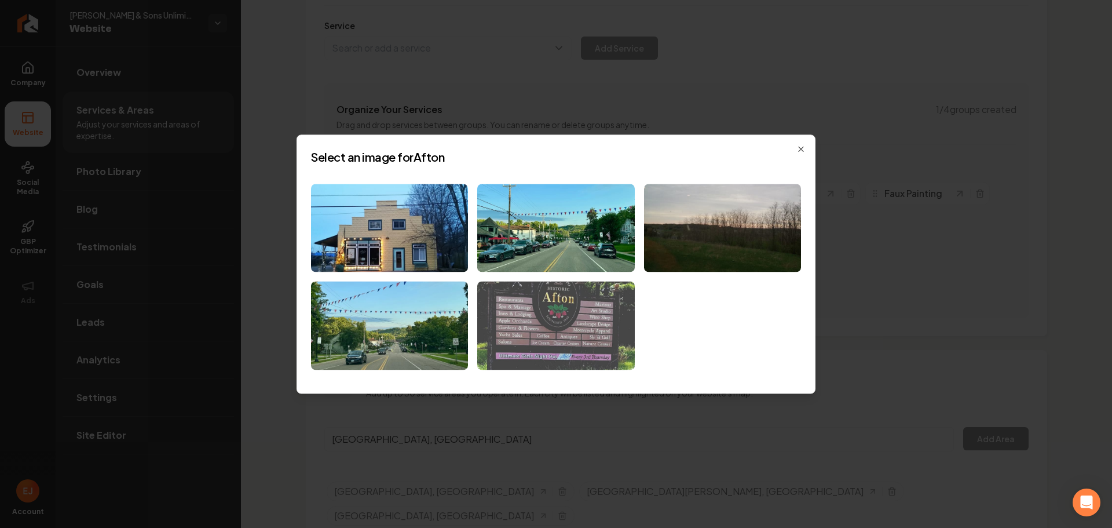
click at [533, 322] on img at bounding box center [555, 326] width 157 height 89
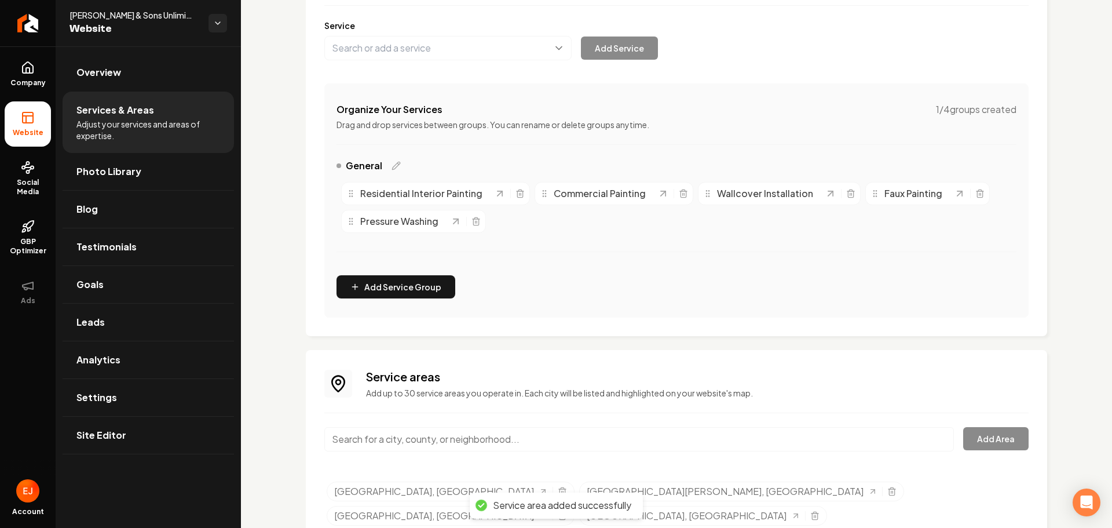
click at [387, 448] on input "Main content area" at bounding box center [639, 439] width 630 height 24
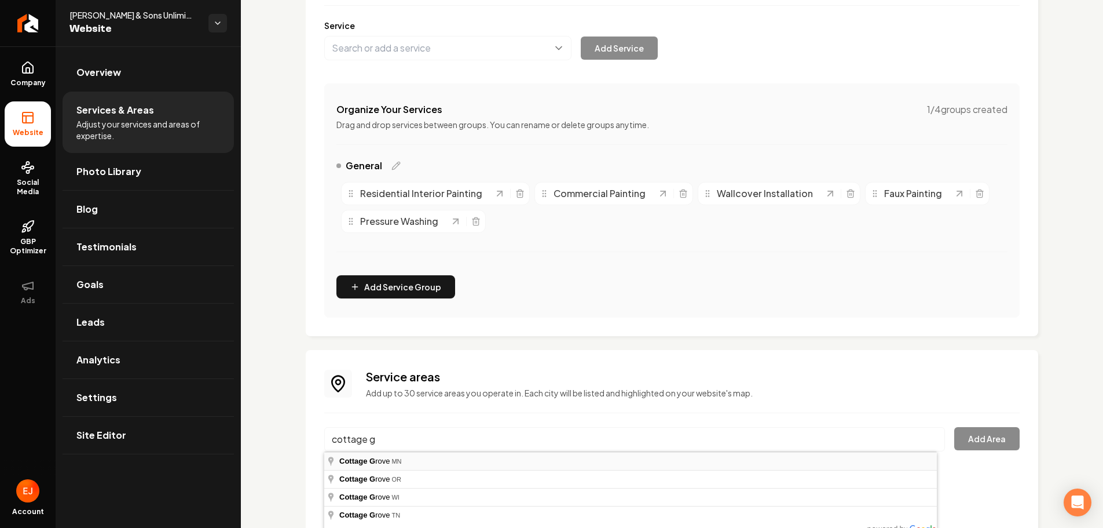
type input "Cottage Grove, MN"
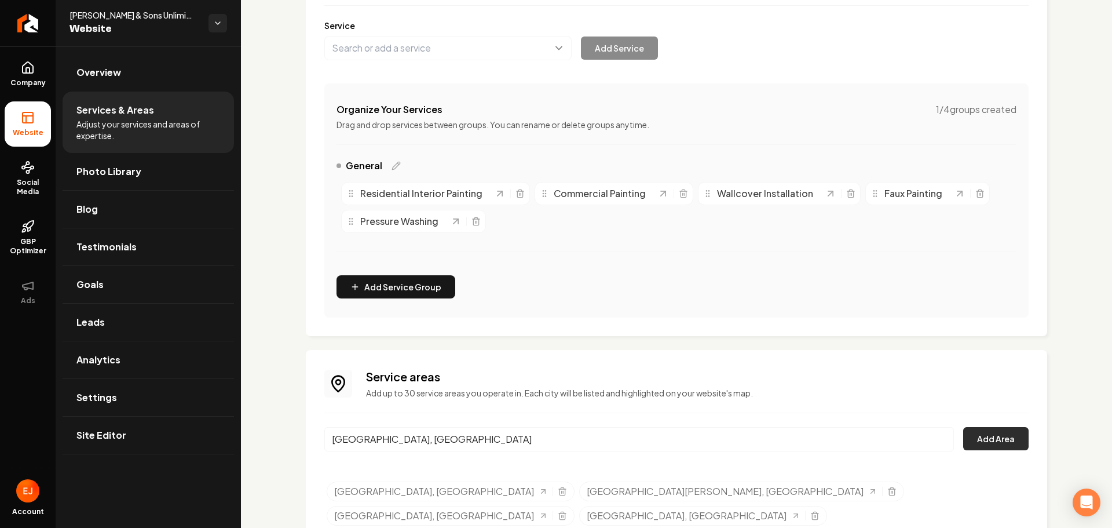
click at [975, 437] on button "Add Area" at bounding box center [995, 438] width 65 height 23
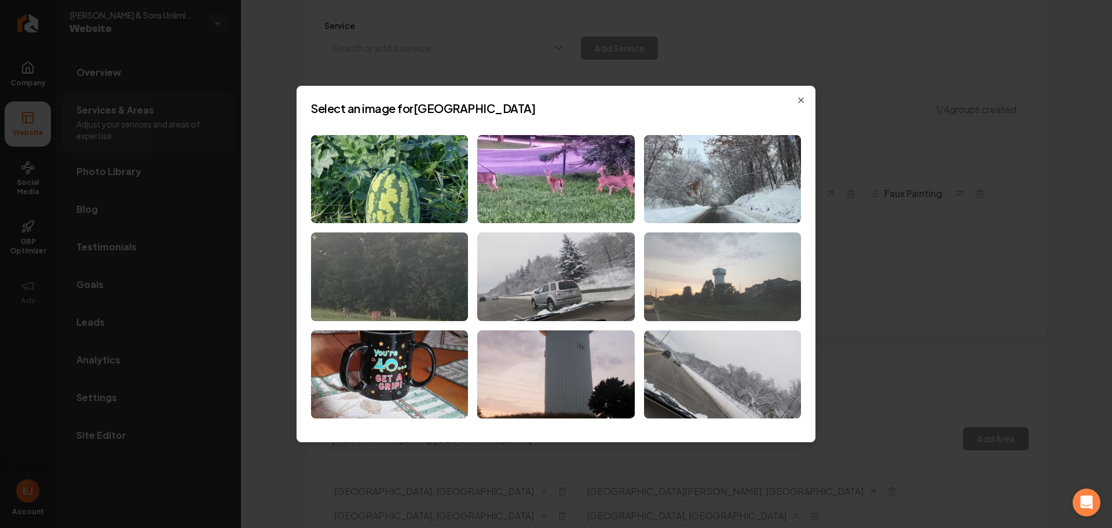
click at [737, 310] on img at bounding box center [722, 276] width 157 height 89
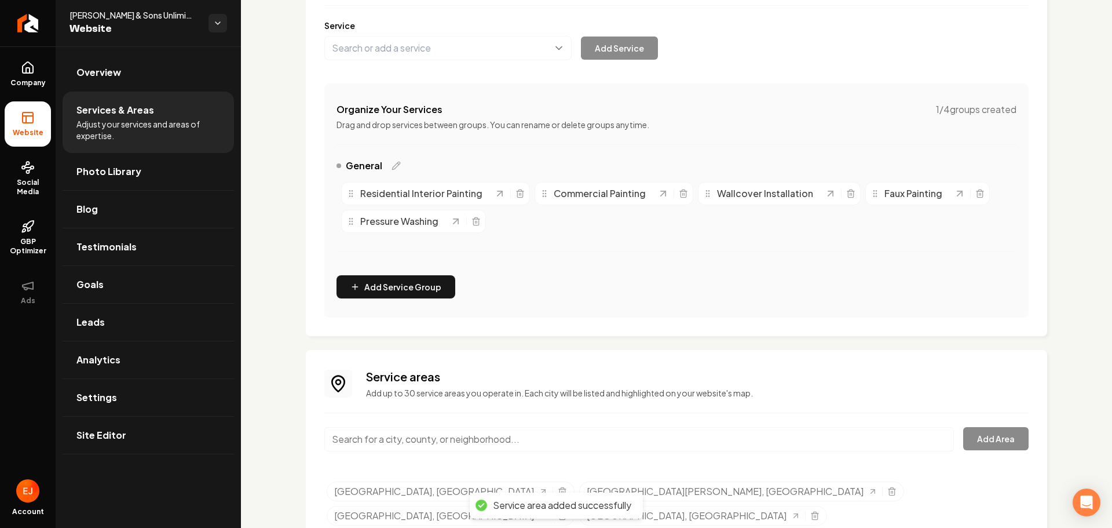
click at [419, 440] on input "Main content area" at bounding box center [639, 439] width 630 height 24
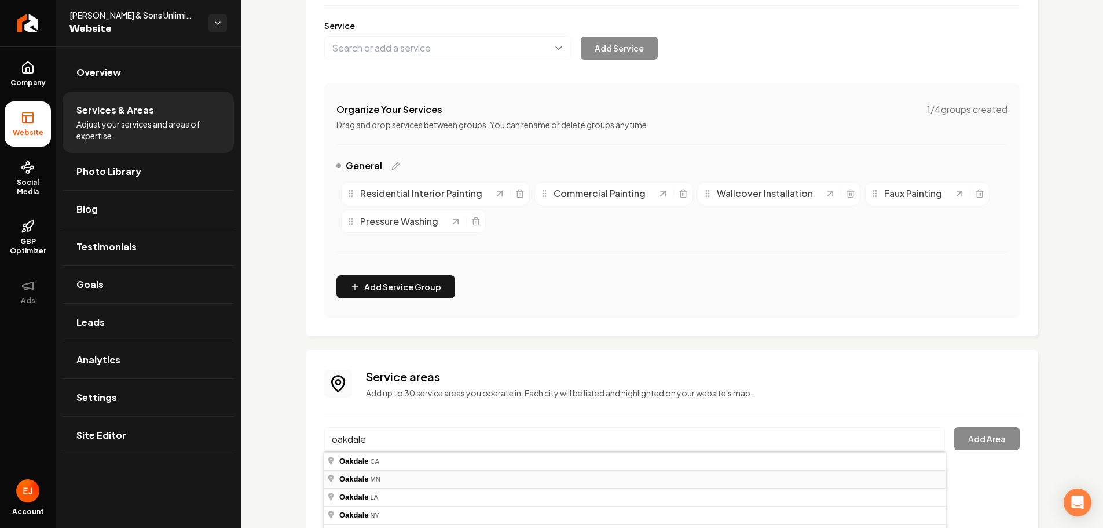
type input "Oakdale, MN"
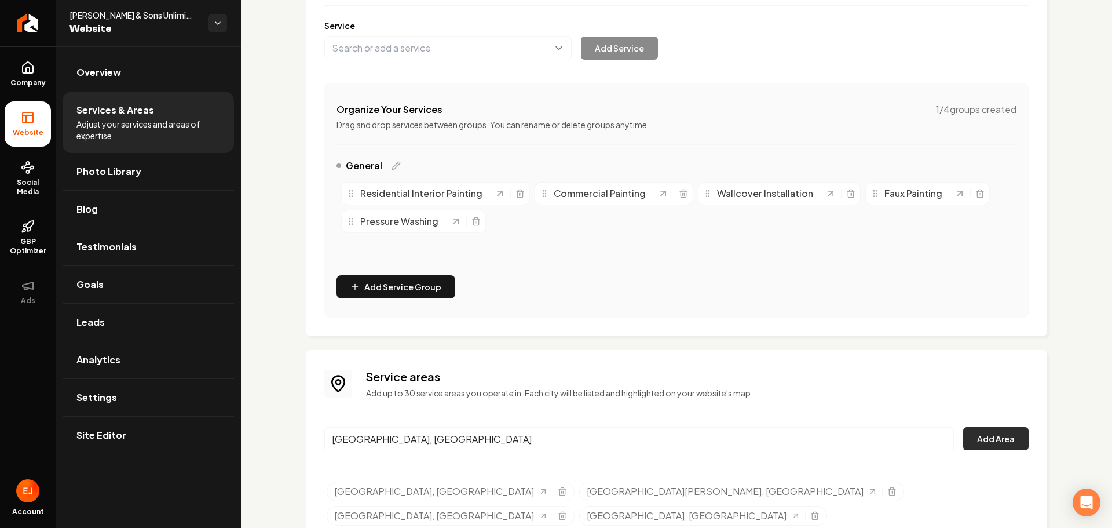
click at [986, 437] on button "Add Area" at bounding box center [995, 438] width 65 height 23
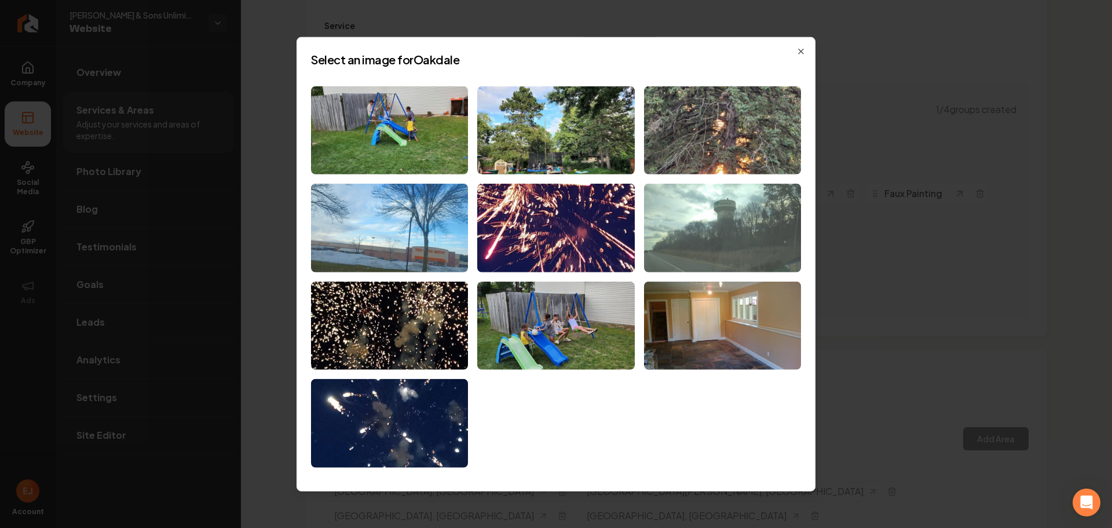
click at [781, 251] on img at bounding box center [722, 228] width 157 height 89
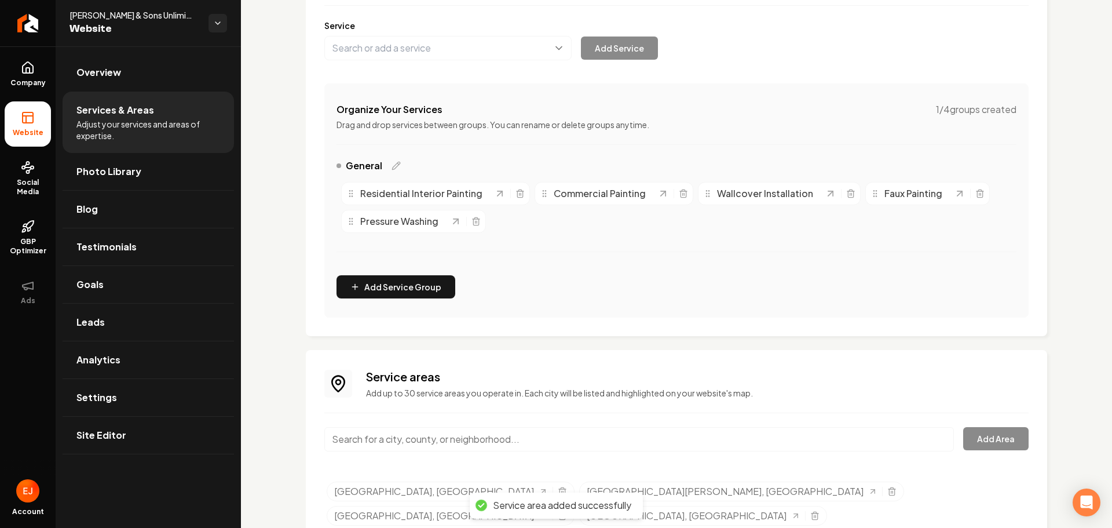
click at [423, 446] on input "Main content area" at bounding box center [639, 439] width 630 height 24
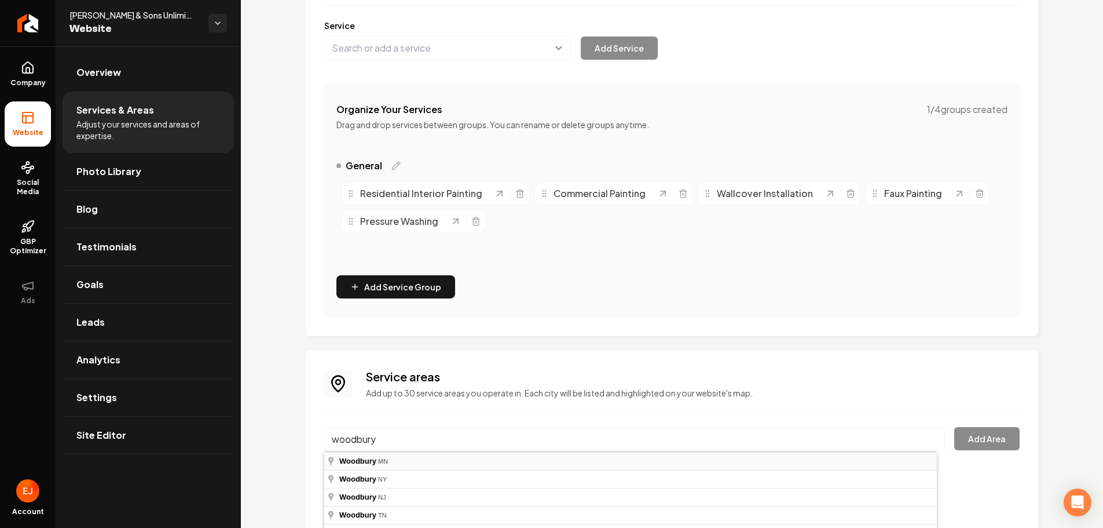
type input "Woodbury, MN"
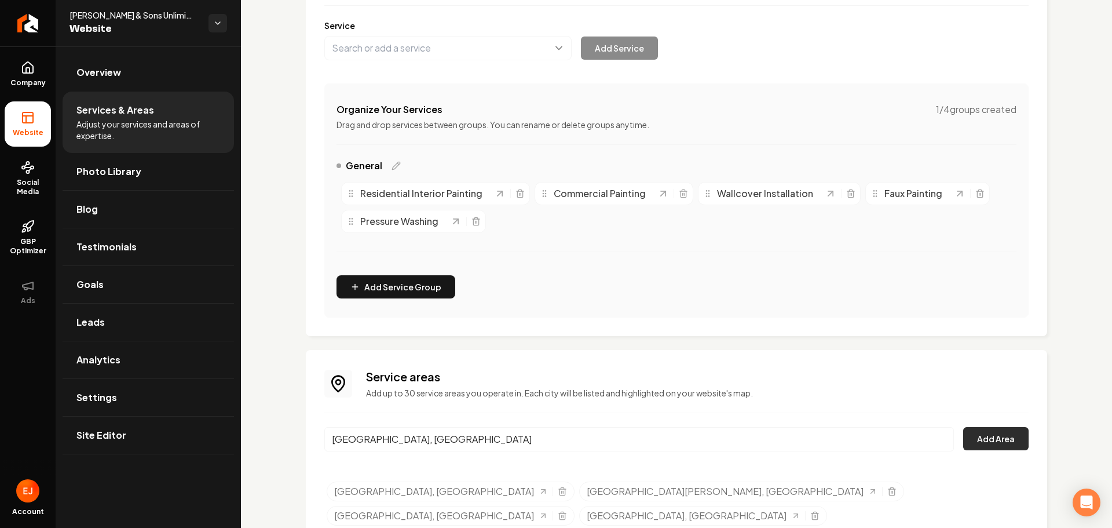
click at [995, 443] on button "Add Area" at bounding box center [995, 438] width 65 height 23
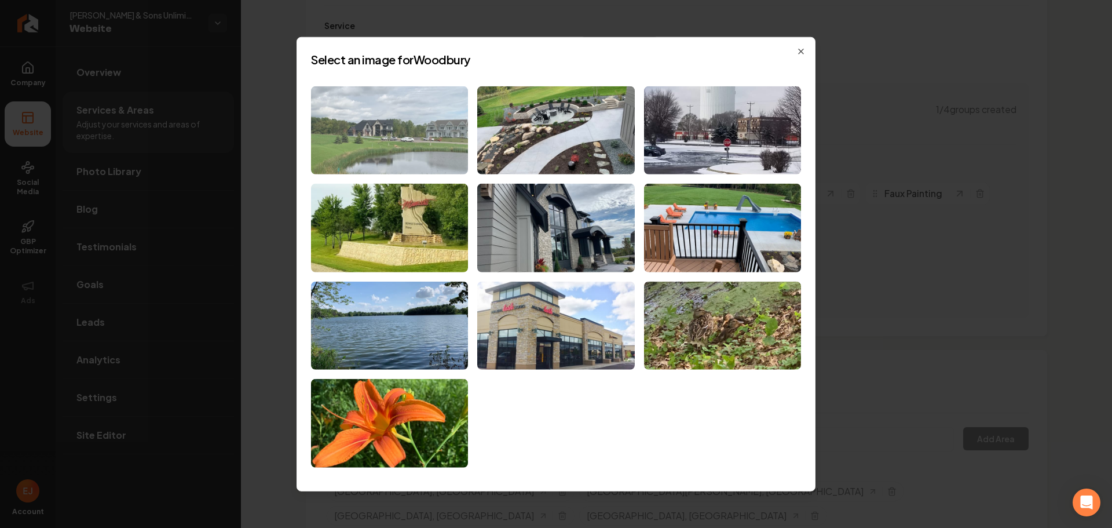
click at [416, 151] on img at bounding box center [389, 130] width 157 height 89
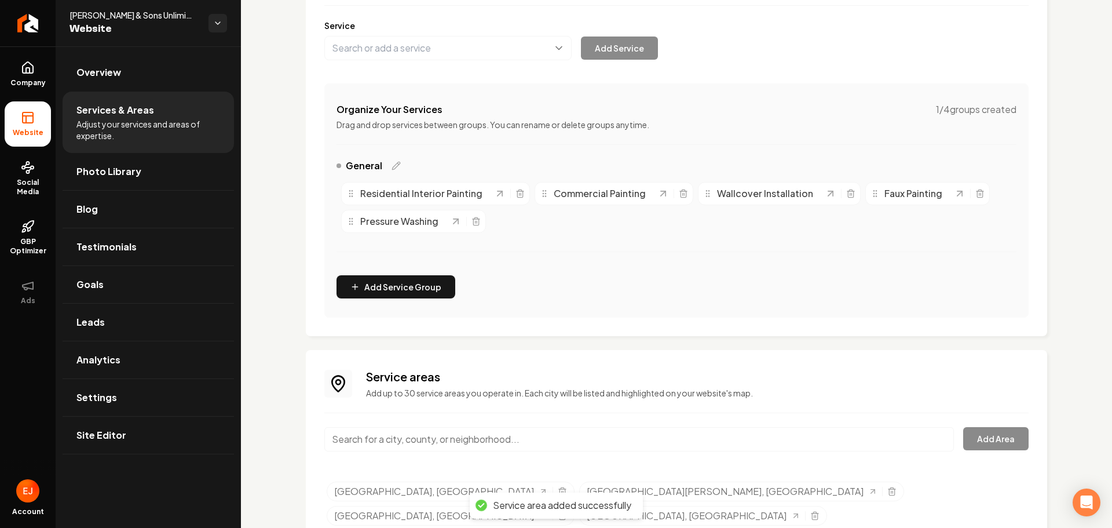
click at [421, 448] on input "Main content area" at bounding box center [639, 439] width 630 height 24
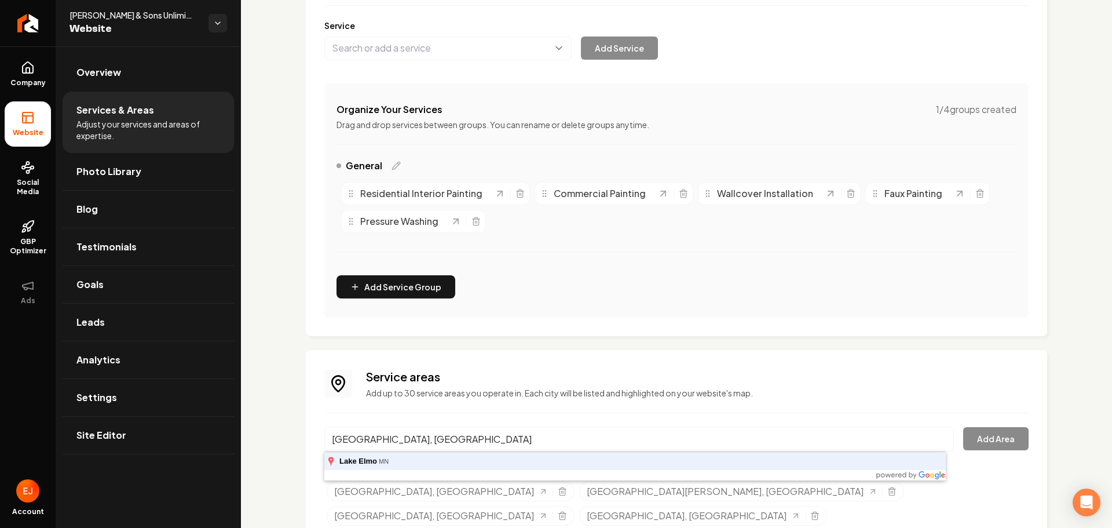
type input "Lake Elmo, MN"
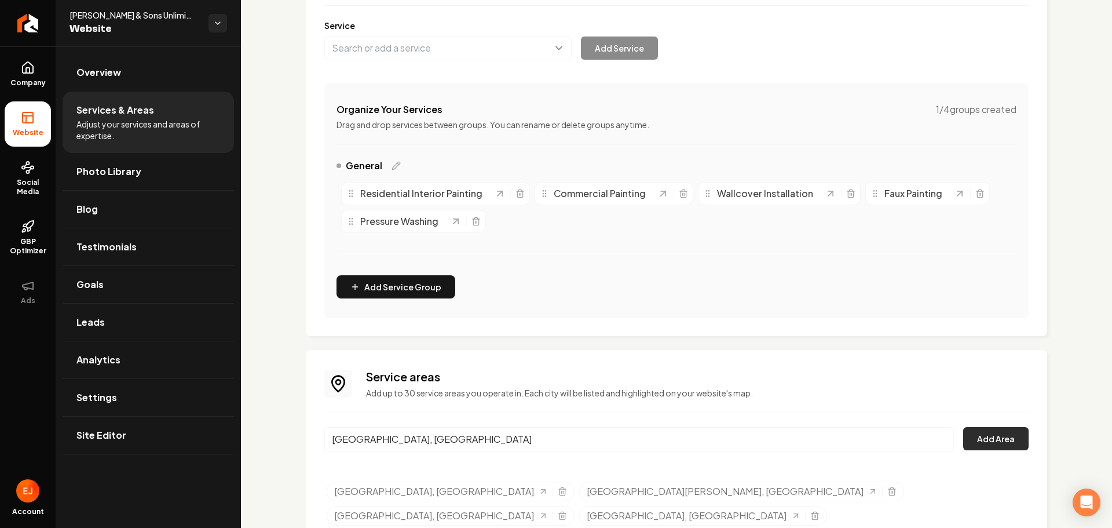
click at [981, 443] on button "Add Area" at bounding box center [995, 438] width 65 height 23
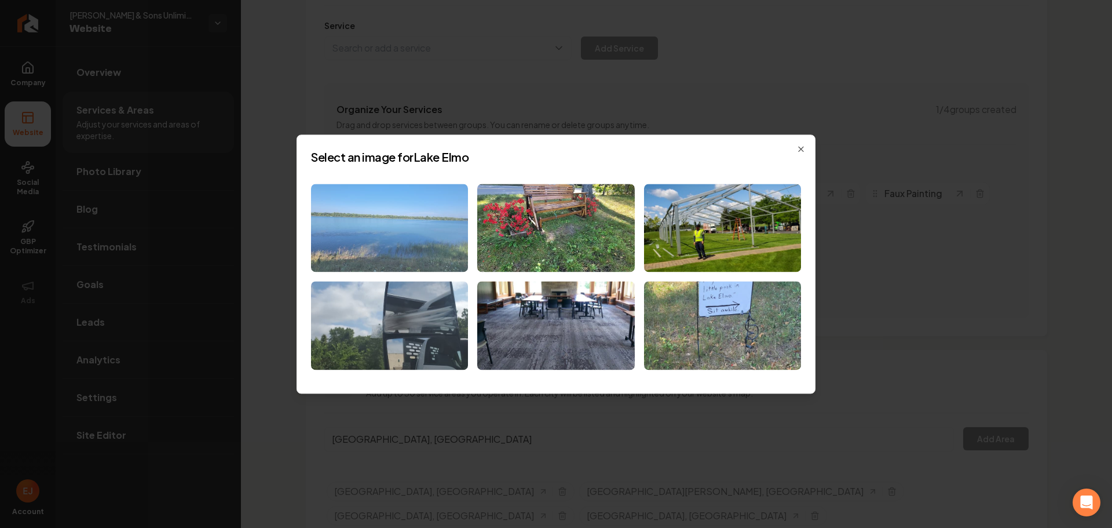
click at [421, 216] on img at bounding box center [389, 228] width 157 height 89
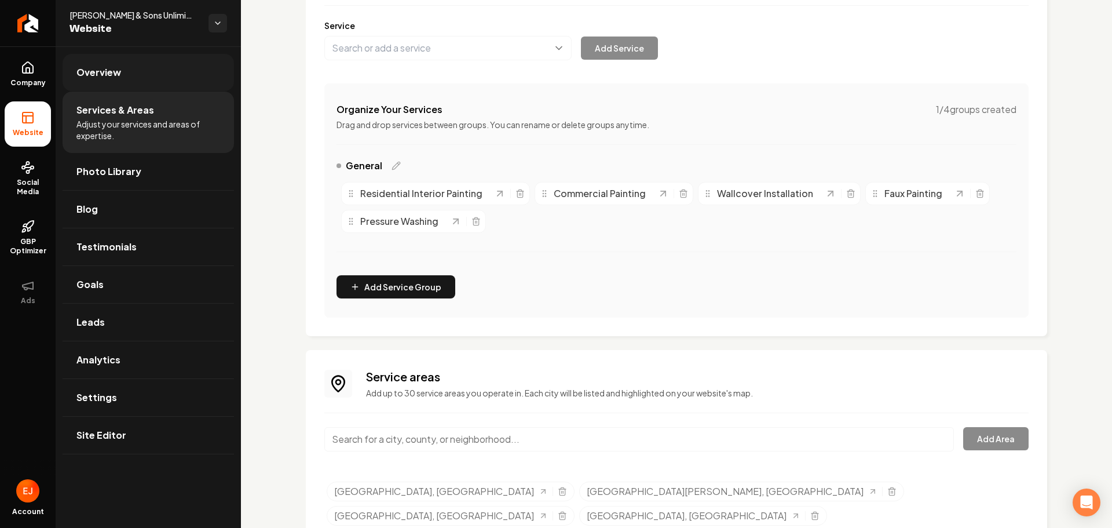
click at [94, 77] on span "Overview" at bounding box center [98, 72] width 45 height 14
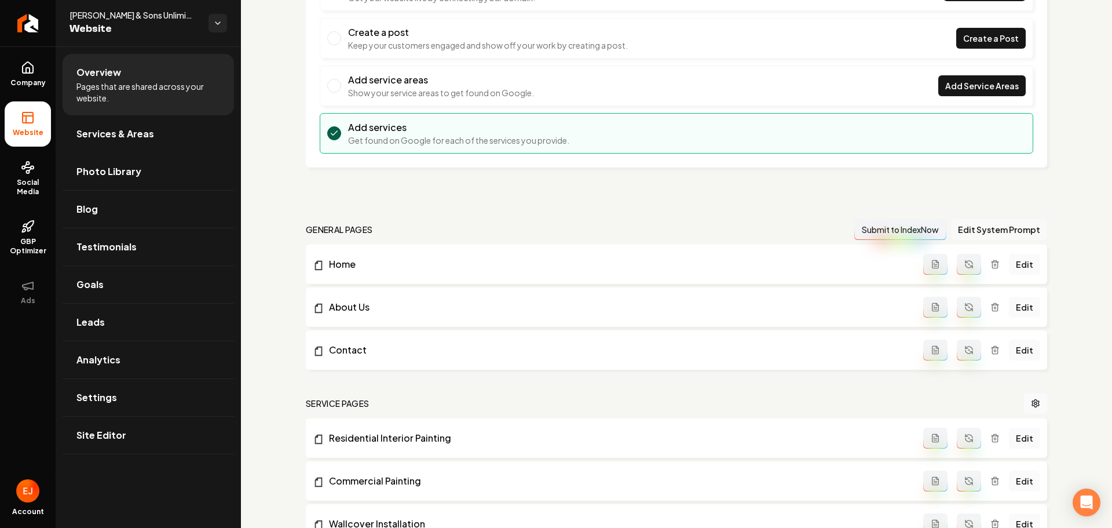
click at [990, 225] on button "Edit System Prompt" at bounding box center [999, 229] width 96 height 21
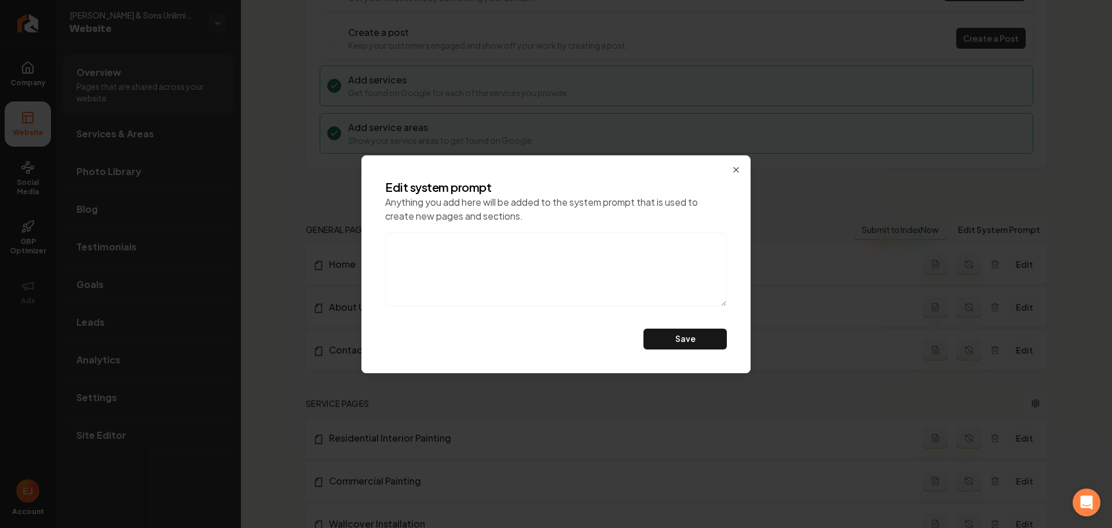
click at [647, 262] on textarea at bounding box center [556, 269] width 342 height 74
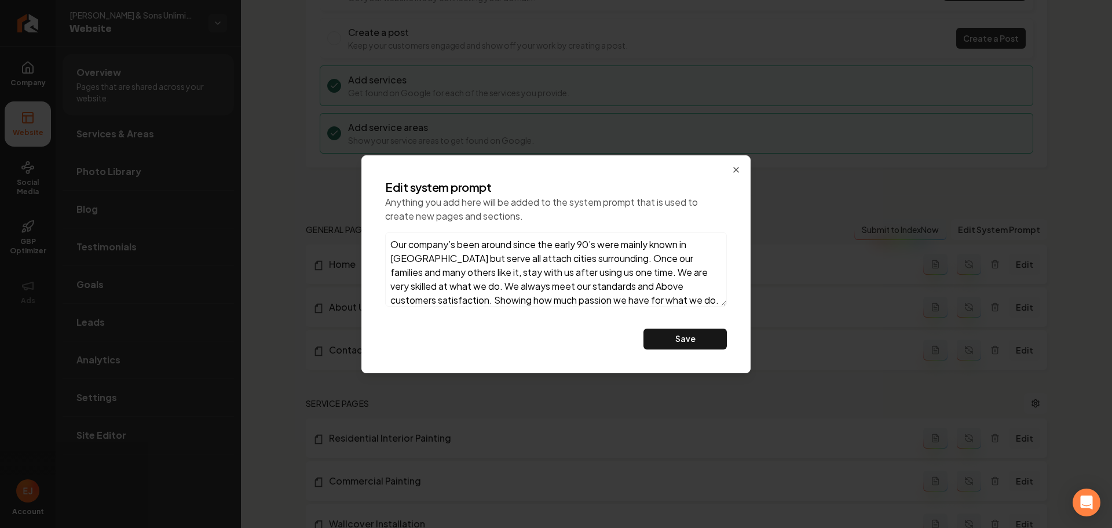
scroll to position [42, 0]
type textarea "Our company’s been around since the early 90’s were mainly known in Woodbury bu…"
click at [689, 341] on button "Save" at bounding box center [685, 338] width 83 height 21
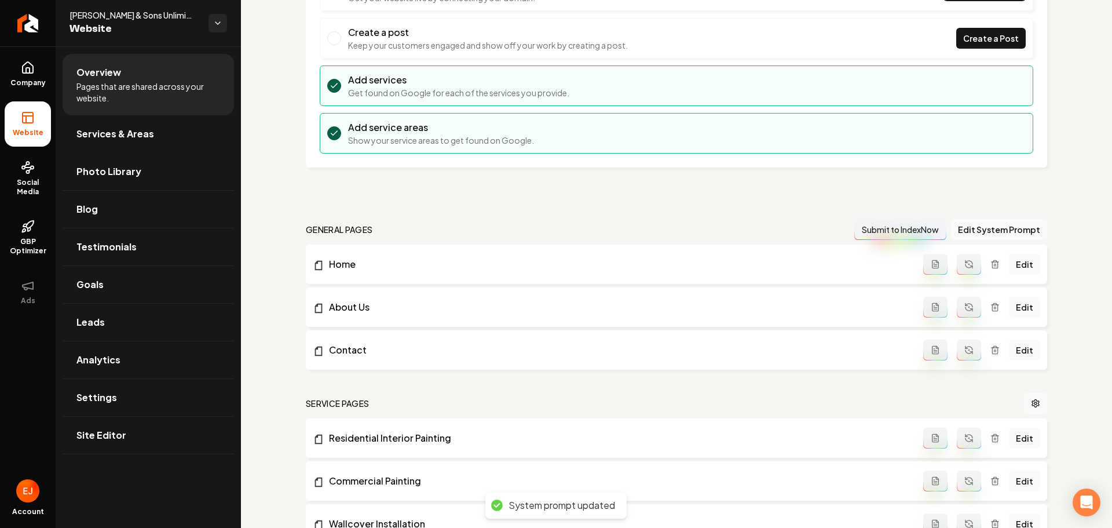
click at [966, 265] on icon "Main content area" at bounding box center [968, 263] width 9 height 9
drag, startPoint x: 964, startPoint y: 311, endPoint x: 967, endPoint y: 338, distance: 26.8
click at [964, 311] on icon "Main content area" at bounding box center [968, 306] width 9 height 9
click at [967, 357] on button "Main content area" at bounding box center [969, 349] width 24 height 21
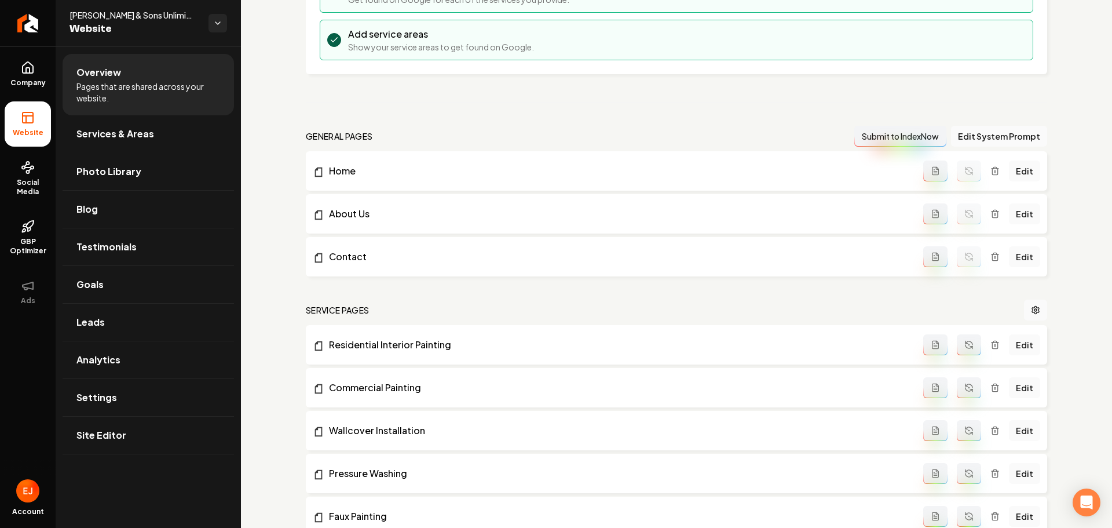
scroll to position [317, 0]
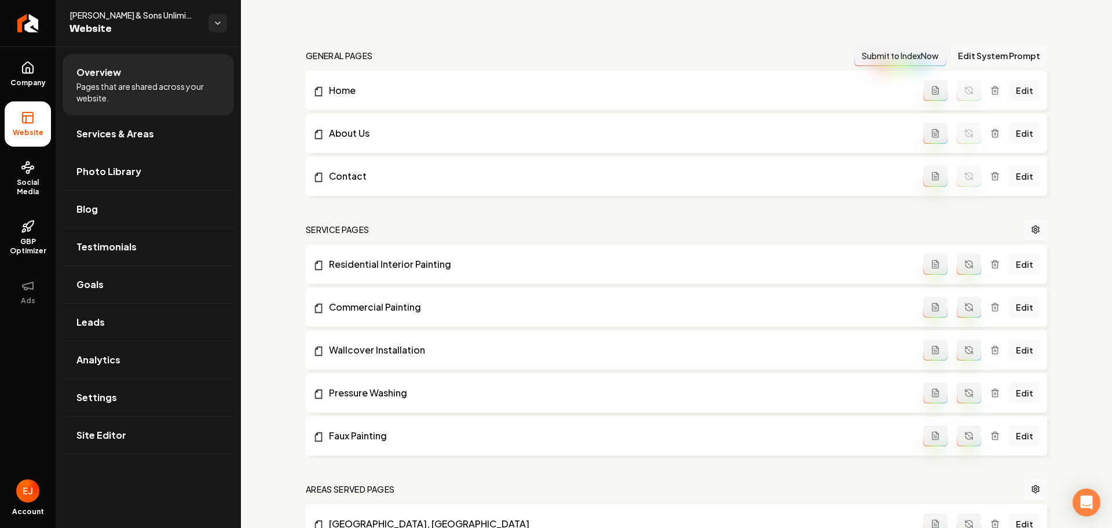
click at [967, 269] on button "Main content area" at bounding box center [969, 264] width 24 height 21
click at [970, 300] on button "Main content area" at bounding box center [969, 307] width 24 height 21
click at [963, 344] on button "Main content area" at bounding box center [969, 349] width 24 height 21
click at [964, 388] on icon "Main content area" at bounding box center [968, 392] width 9 height 9
drag, startPoint x: 961, startPoint y: 434, endPoint x: 864, endPoint y: 407, distance: 100.5
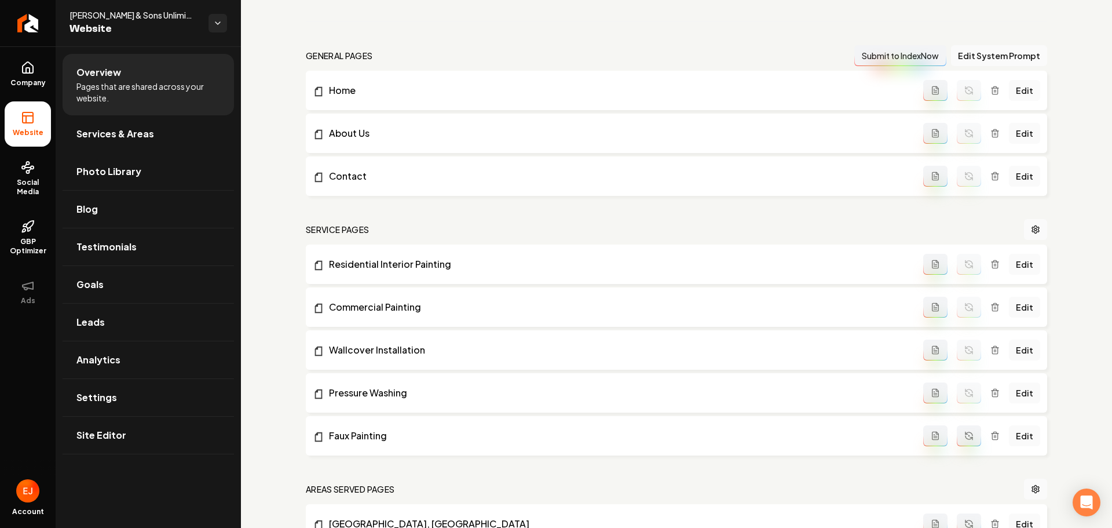
click at [966, 434] on icon "Main content area" at bounding box center [967, 433] width 2 height 2
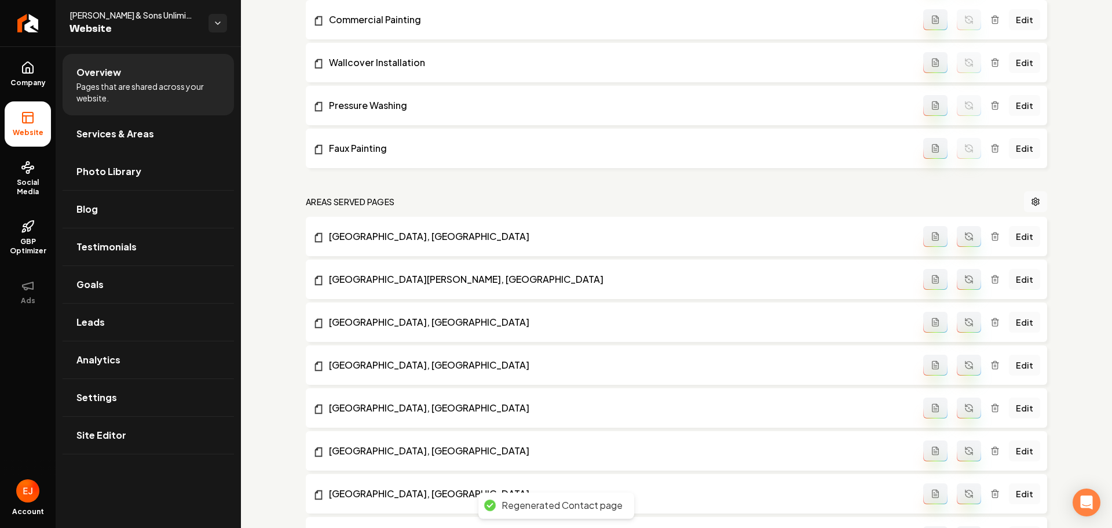
scroll to position [606, 0]
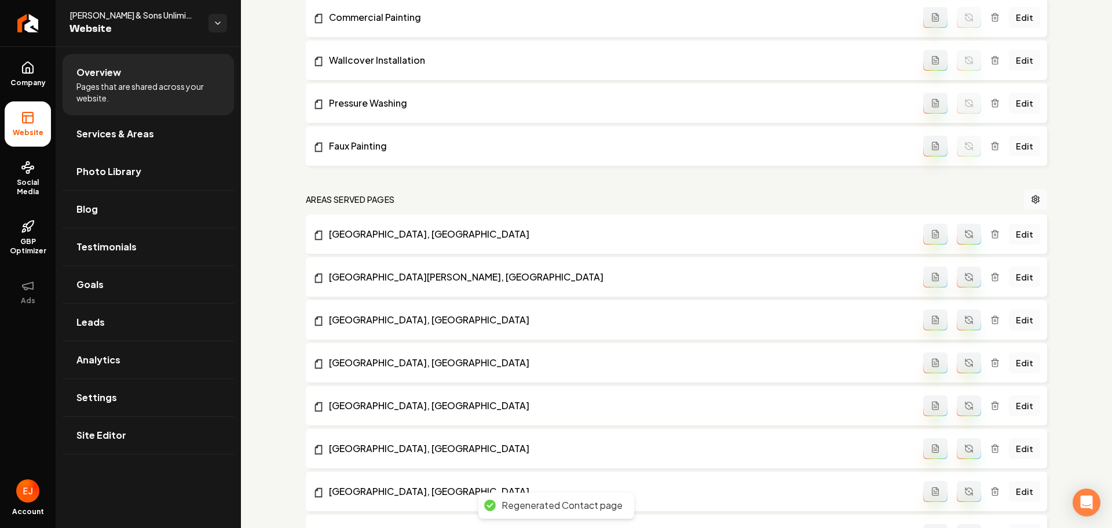
click at [964, 234] on icon "Main content area" at bounding box center [968, 233] width 9 height 9
click at [961, 284] on button "Main content area" at bounding box center [969, 276] width 24 height 21
click at [964, 319] on icon "Main content area" at bounding box center [968, 319] width 9 height 9
click at [970, 364] on icon "Main content area" at bounding box center [971, 365] width 2 height 2
click at [964, 410] on icon "Main content area" at bounding box center [968, 405] width 9 height 9
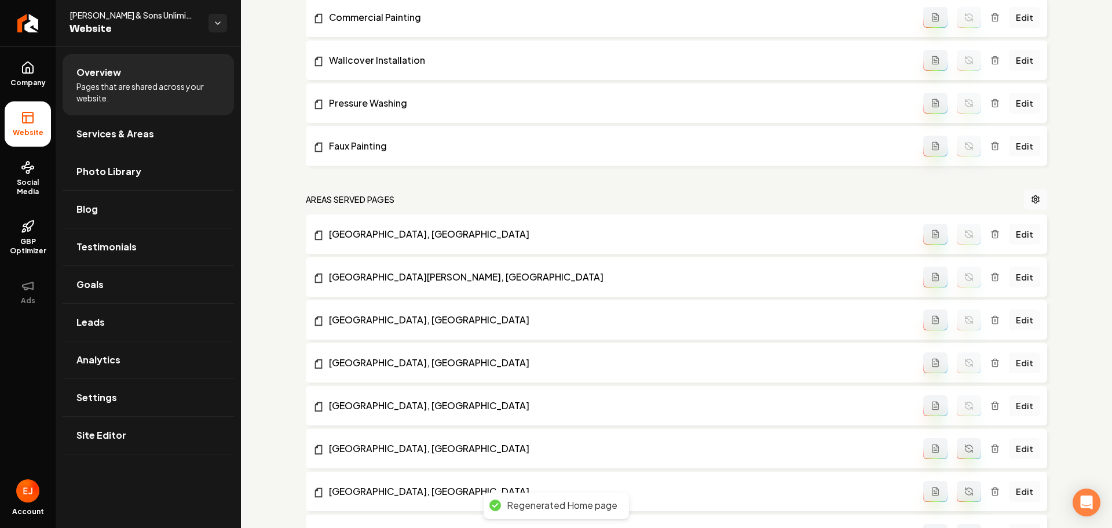
click at [961, 443] on button "Main content area" at bounding box center [969, 448] width 24 height 21
drag, startPoint x: 963, startPoint y: 490, endPoint x: 865, endPoint y: 431, distance: 114.8
click at [964, 489] on icon "Main content area" at bounding box center [968, 491] width 9 height 9
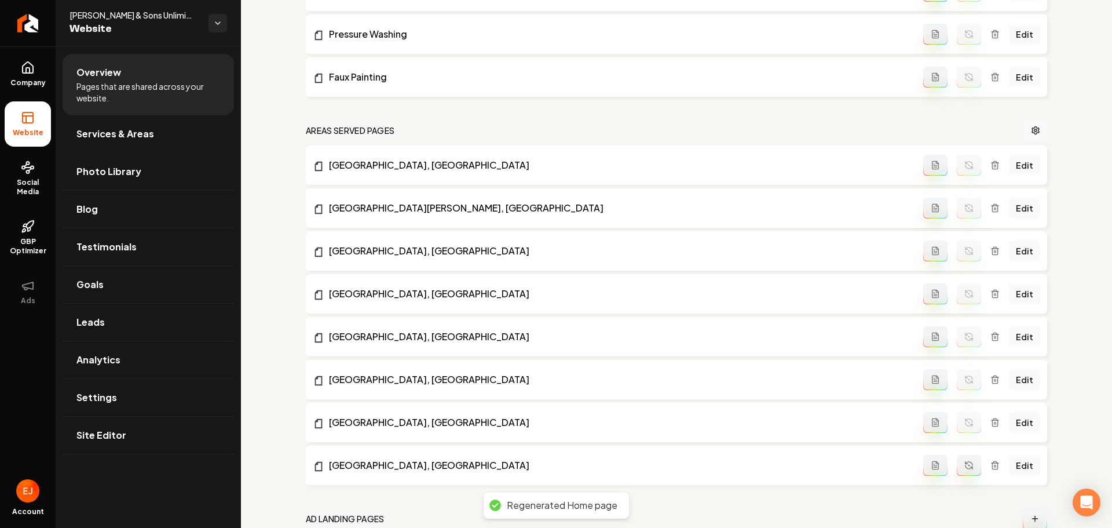
scroll to position [722, 0]
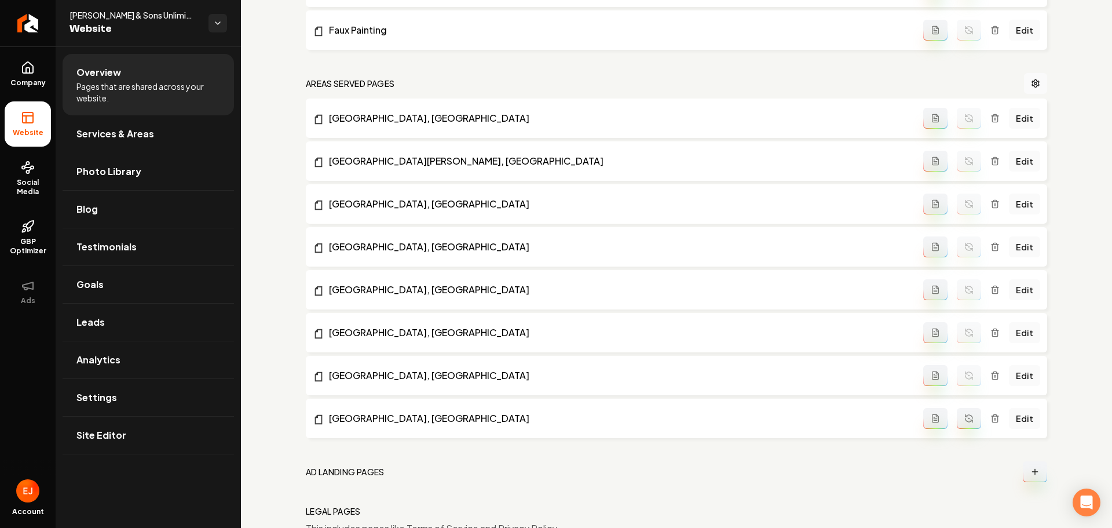
click at [968, 416] on button "Main content area" at bounding box center [969, 418] width 24 height 21
click at [144, 444] on link "Site Editor" at bounding box center [148, 434] width 171 height 37
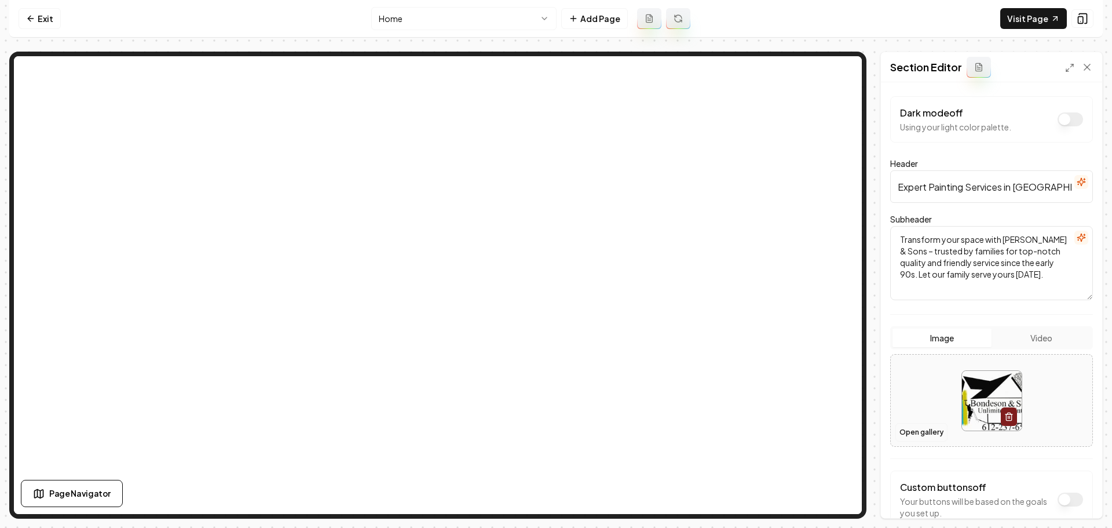
click at [916, 434] on button "Open gallery" at bounding box center [921, 432] width 52 height 19
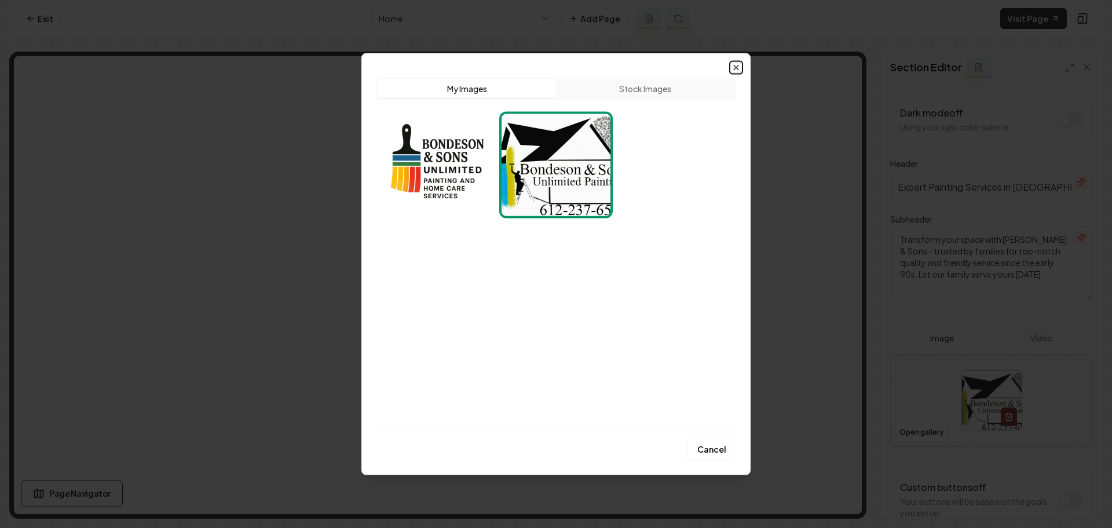
click at [738, 71] on icon "button" at bounding box center [736, 67] width 9 height 9
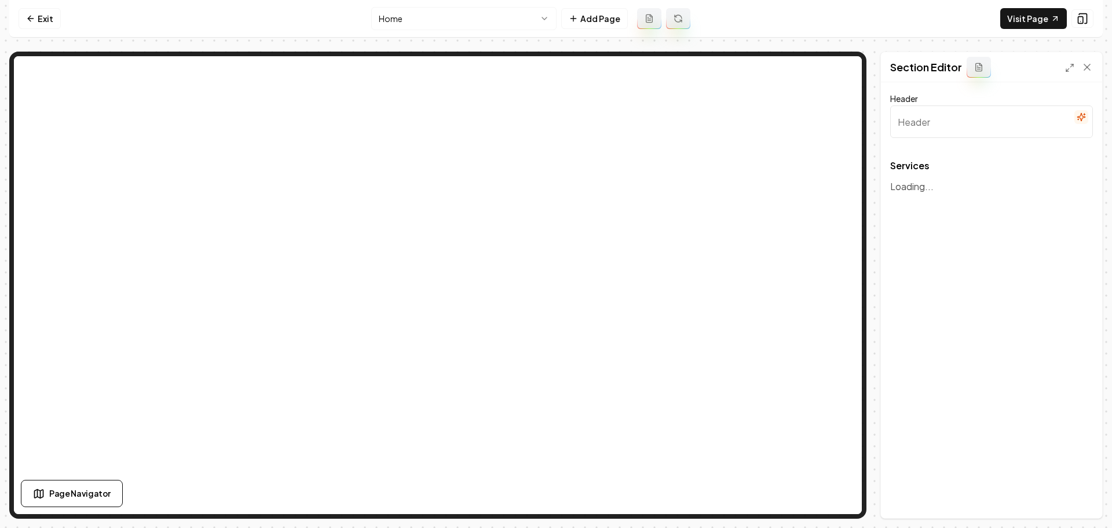
type input "Our Expert Painting and Home Care Services"
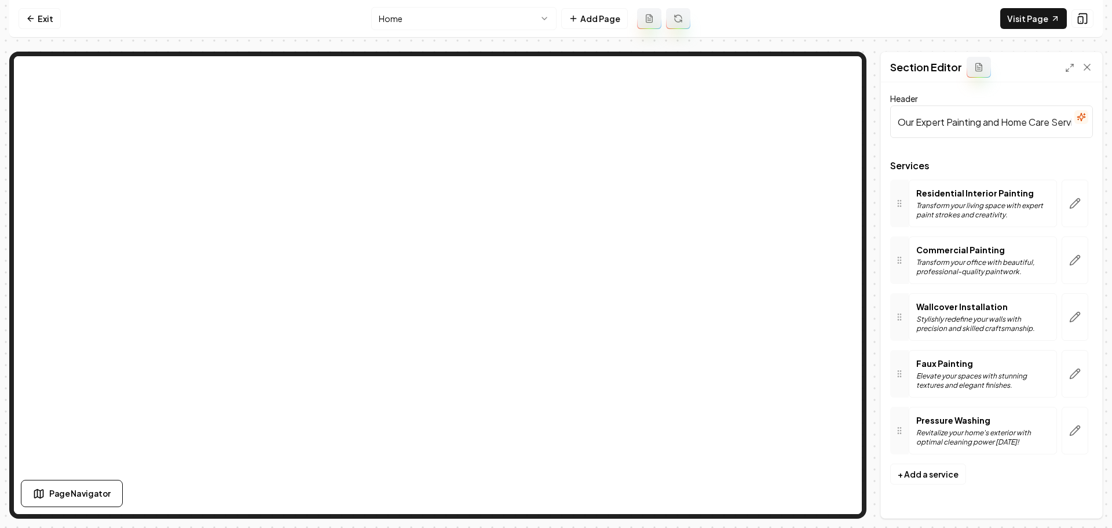
click at [1082, 199] on button "button" at bounding box center [1075, 203] width 27 height 47
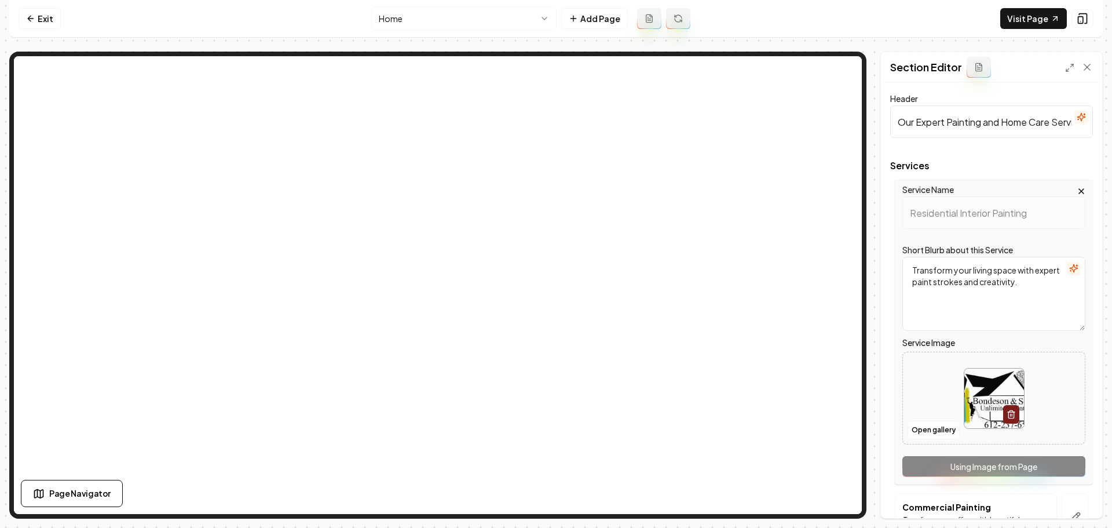
click at [988, 383] on img at bounding box center [994, 398] width 60 height 60
type input "**********"
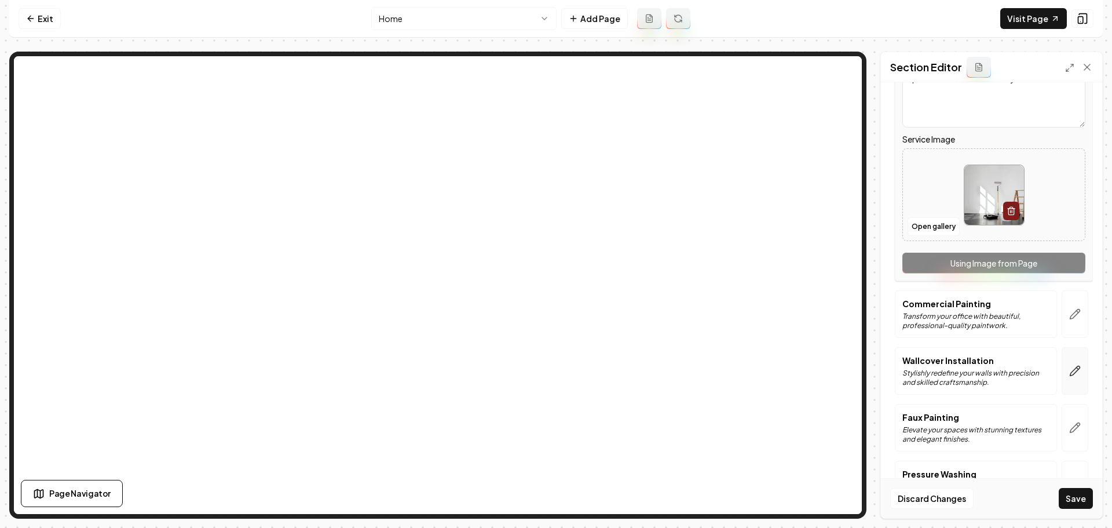
scroll to position [232, 0]
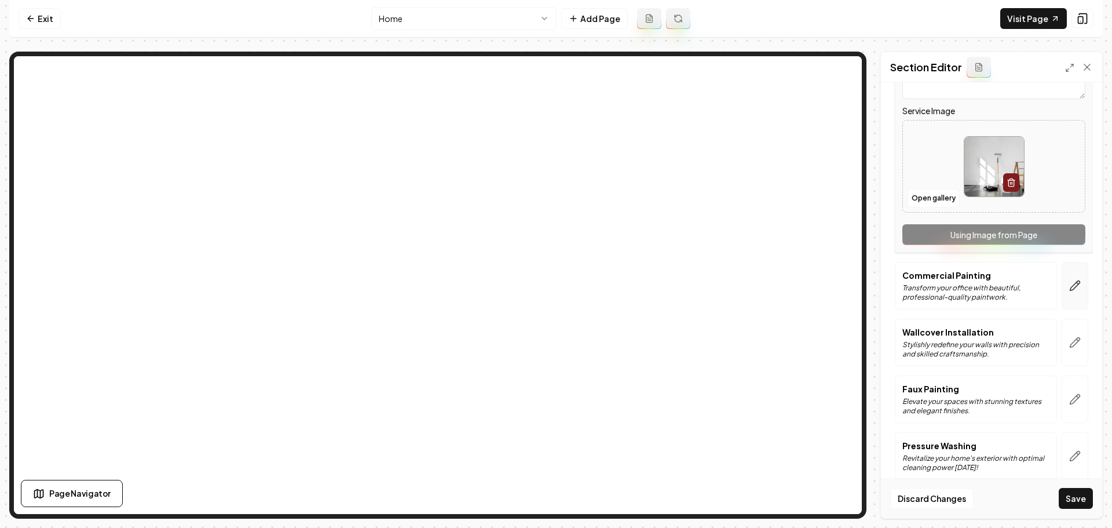
click at [1072, 295] on button "button" at bounding box center [1075, 285] width 27 height 47
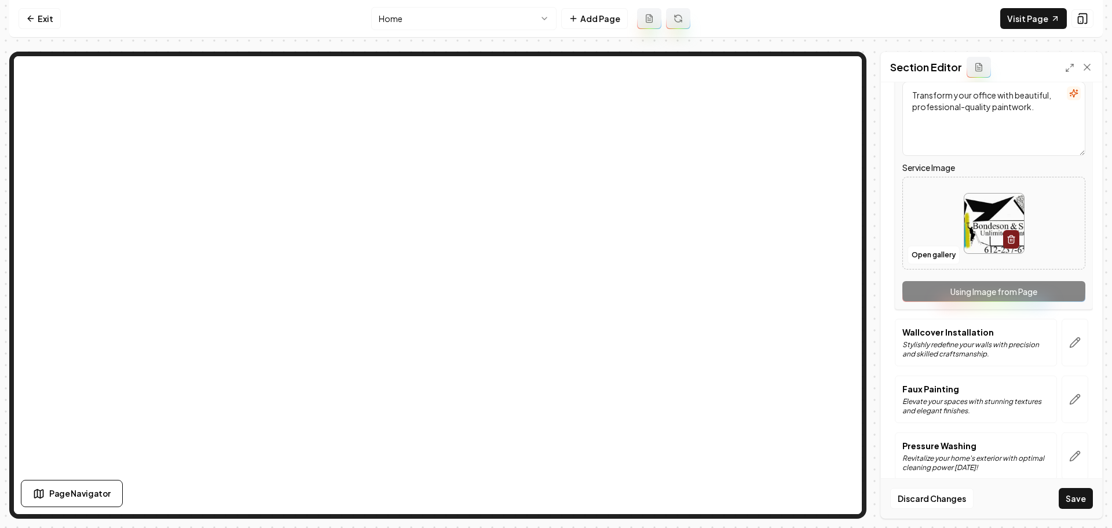
click at [988, 243] on img at bounding box center [994, 223] width 60 height 60
type input "**********"
drag, startPoint x: 1068, startPoint y: 352, endPoint x: 1061, endPoint y: 342, distance: 11.9
click at [1069, 352] on button "button" at bounding box center [1075, 342] width 27 height 47
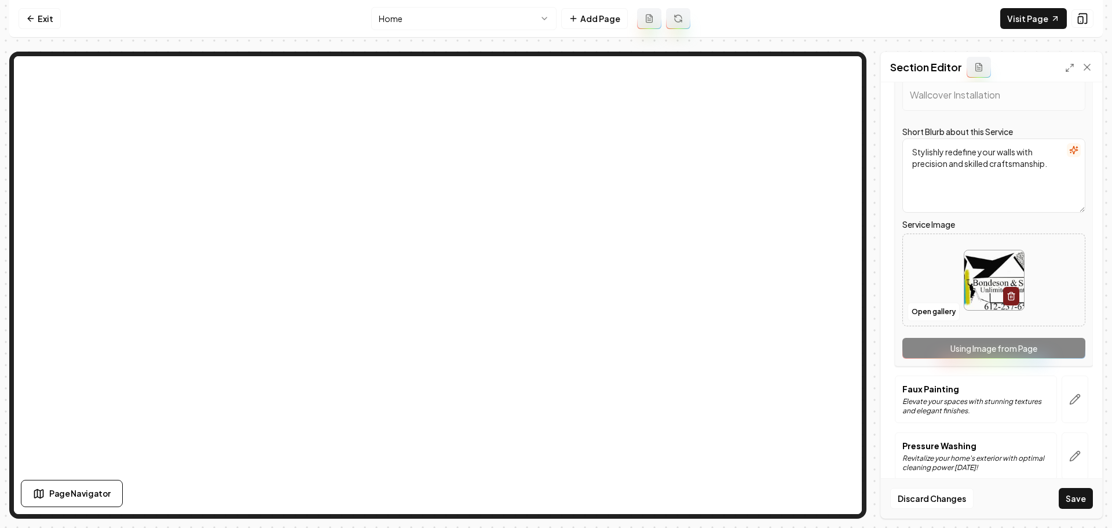
click at [971, 277] on img at bounding box center [994, 280] width 60 height 60
type input "**********"
click at [1069, 403] on icon "button" at bounding box center [1075, 399] width 12 height 12
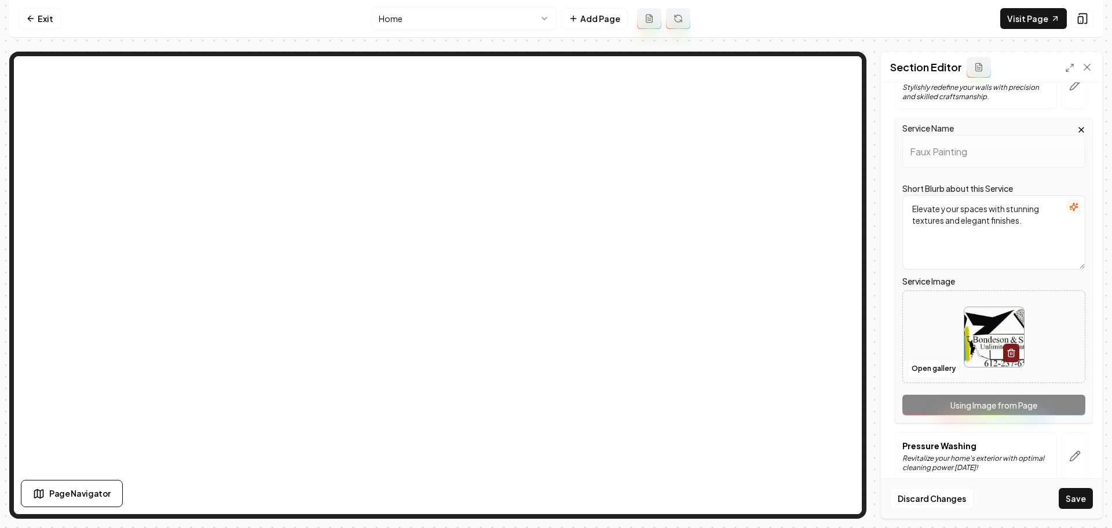
click at [978, 338] on img at bounding box center [994, 337] width 60 height 60
type input "**********"
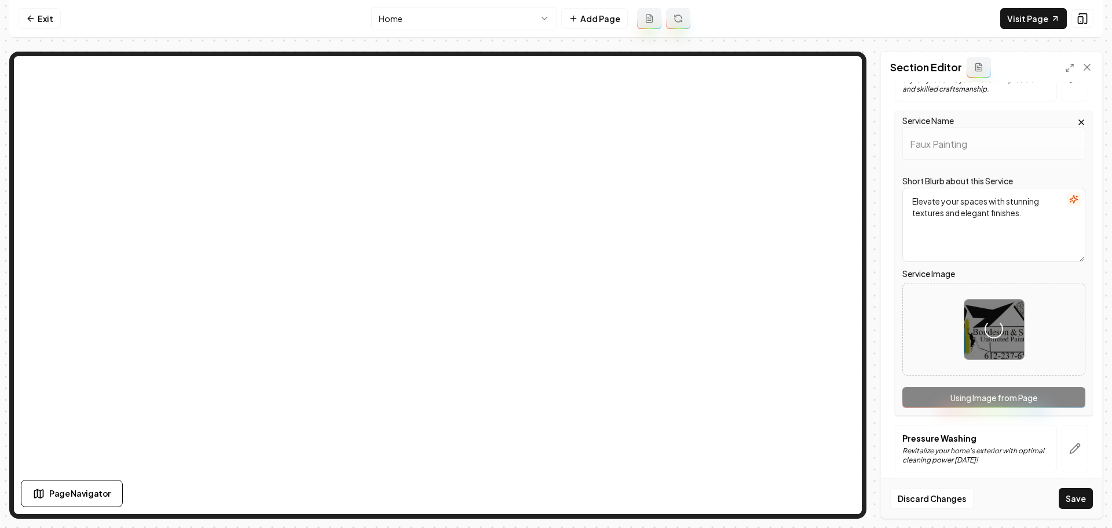
scroll to position [247, 0]
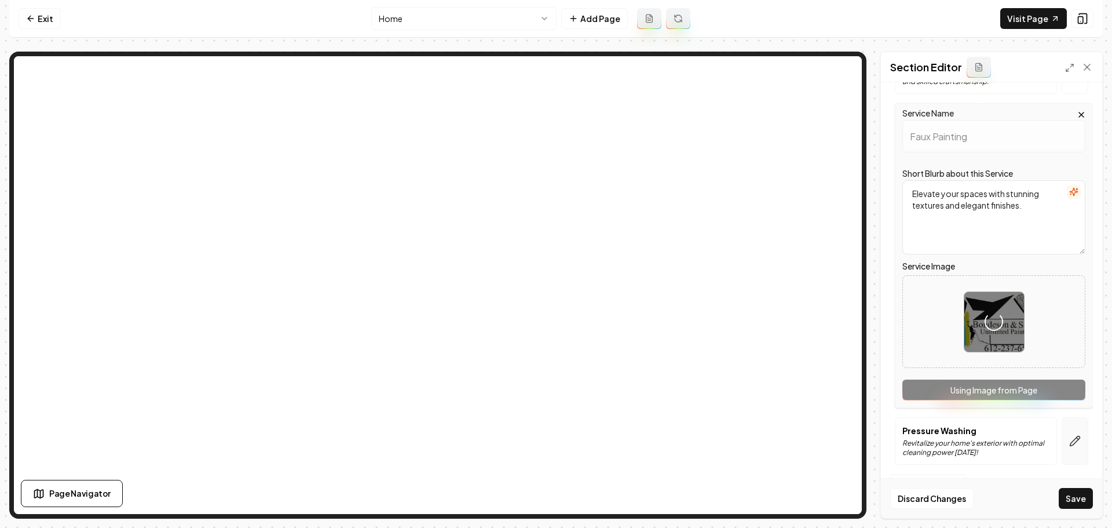
click at [1069, 449] on button "button" at bounding box center [1075, 440] width 27 height 47
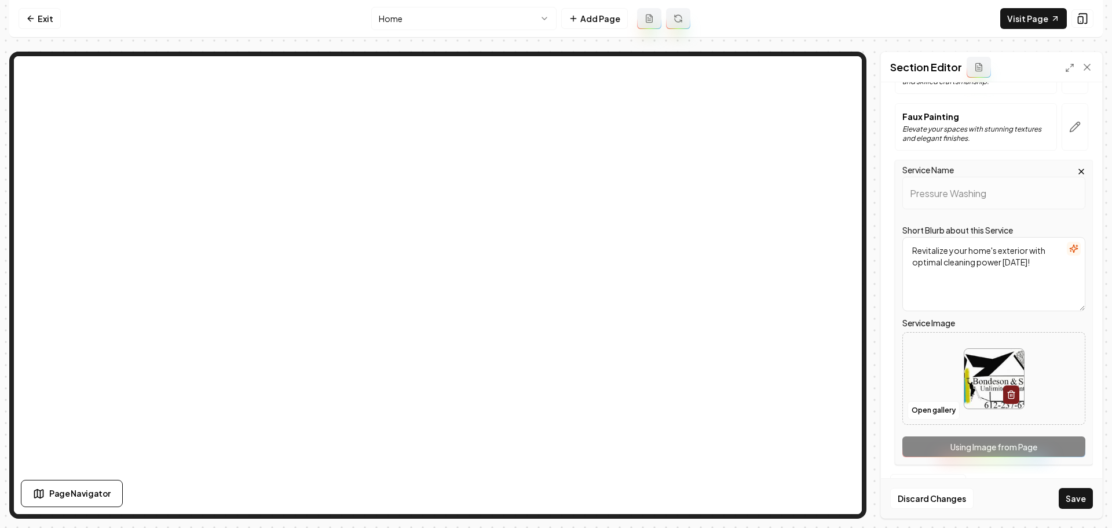
click at [982, 404] on img at bounding box center [994, 379] width 60 height 60
type input "**********"
click at [1087, 506] on button "Save" at bounding box center [1076, 498] width 34 height 21
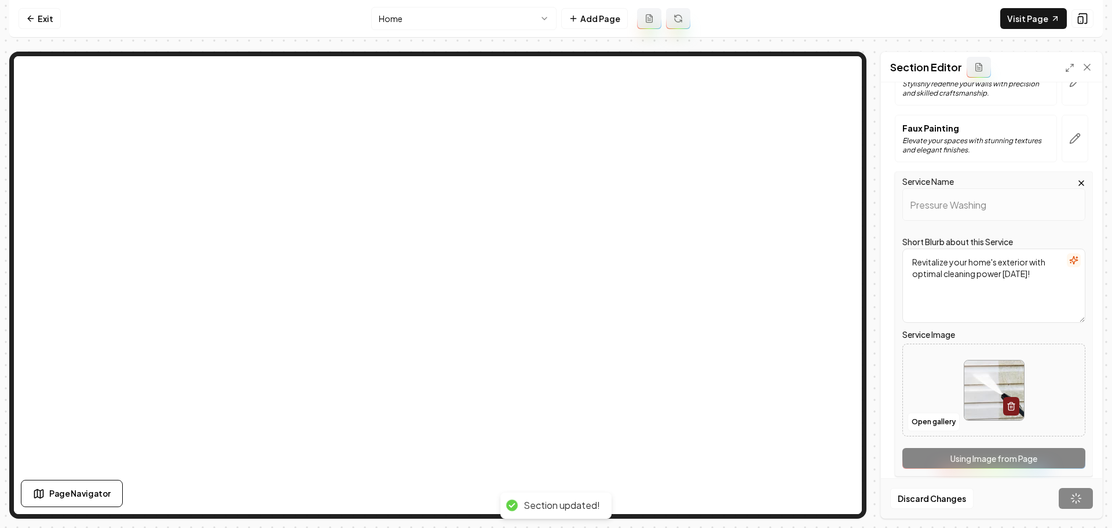
scroll to position [0, 0]
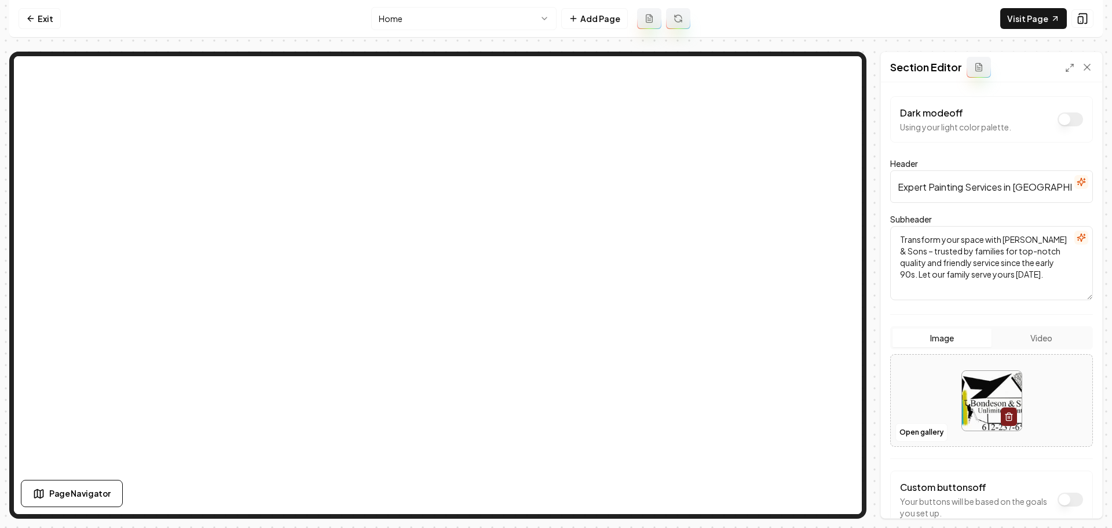
click at [978, 396] on img at bounding box center [992, 401] width 60 height 60
click at [968, 405] on img at bounding box center [992, 401] width 60 height 60
type input "**********"
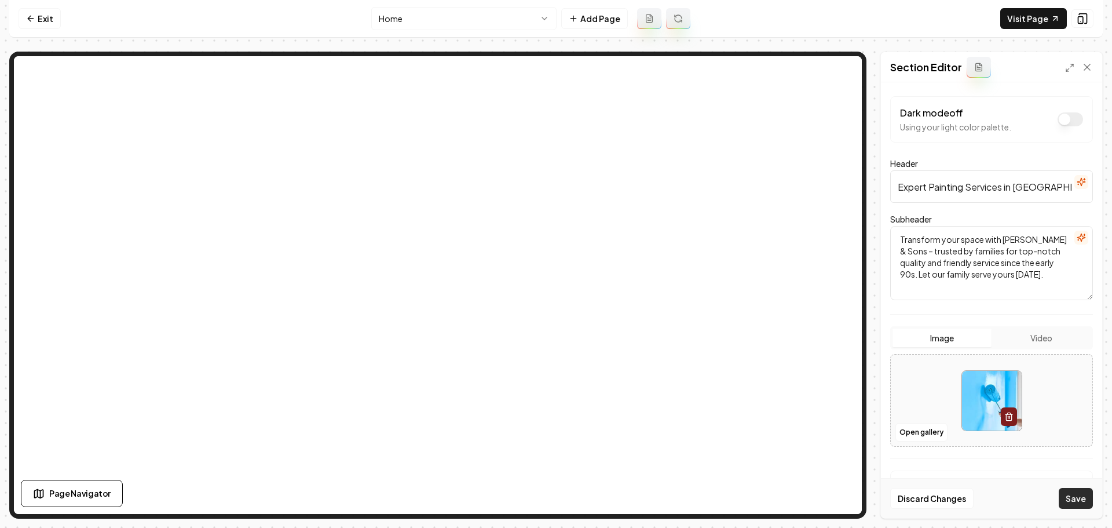
click at [1071, 492] on button "Save" at bounding box center [1076, 498] width 34 height 21
click at [984, 400] on img at bounding box center [992, 401] width 60 height 60
type input "**********"
click at [1074, 505] on button "Save" at bounding box center [1076, 498] width 34 height 21
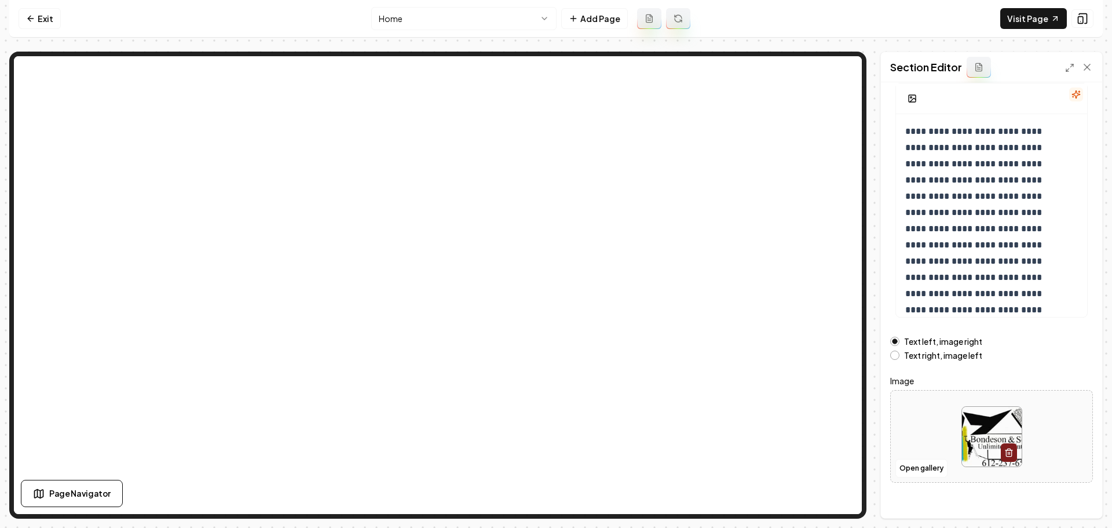
scroll to position [98, 0]
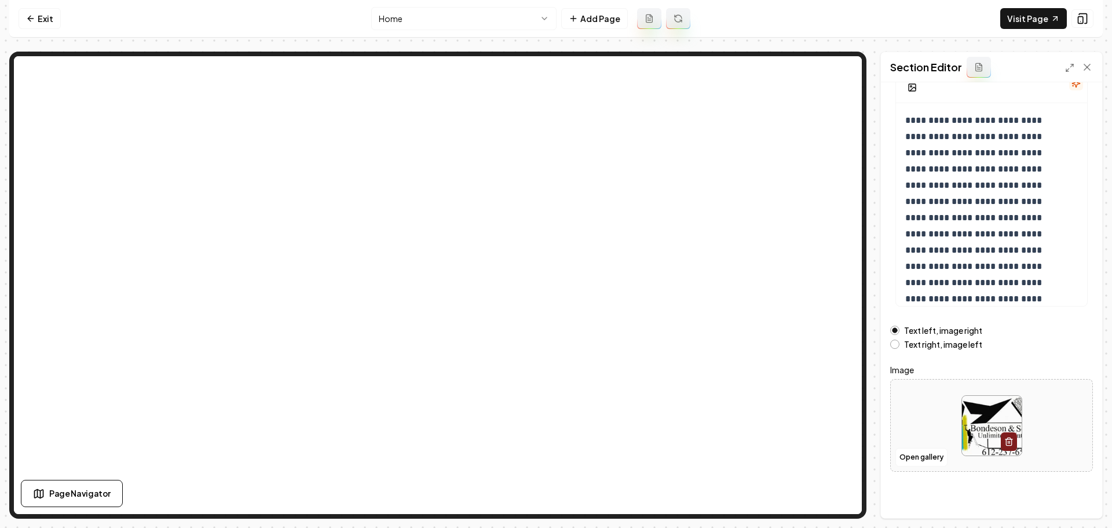
click at [981, 424] on img at bounding box center [992, 426] width 60 height 60
type input "**********"
click at [1073, 495] on button "Save" at bounding box center [1076, 498] width 34 height 21
click at [1013, 24] on link "Visit Page" at bounding box center [1033, 18] width 67 height 21
